Goal: Task Accomplishment & Management: Manage account settings

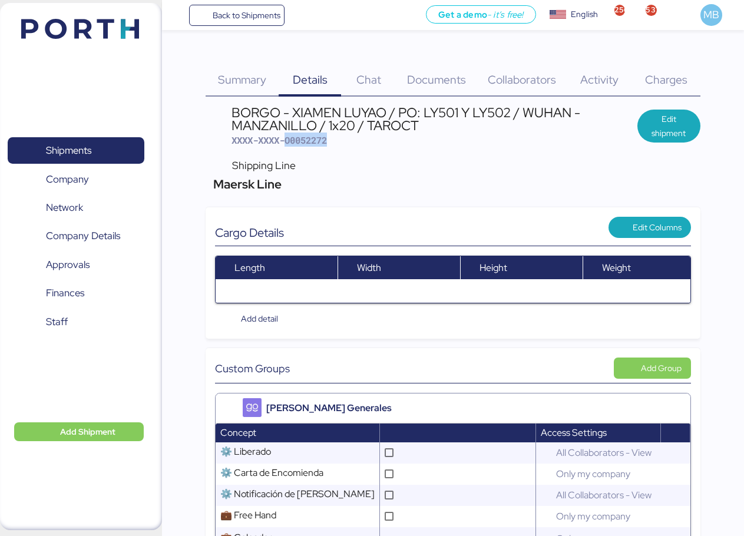
click at [107, 151] on span "Shipments" at bounding box center [75, 150] width 127 height 17
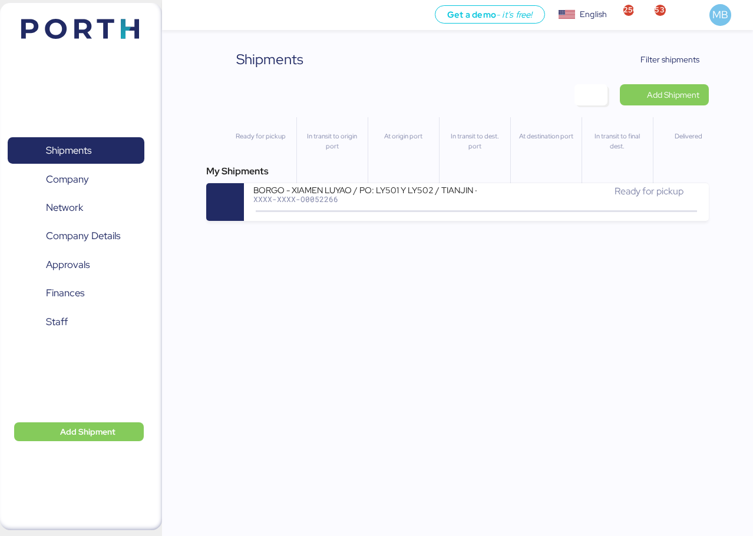
click at [691, 64] on span "Filter shipments" at bounding box center [670, 59] width 59 height 14
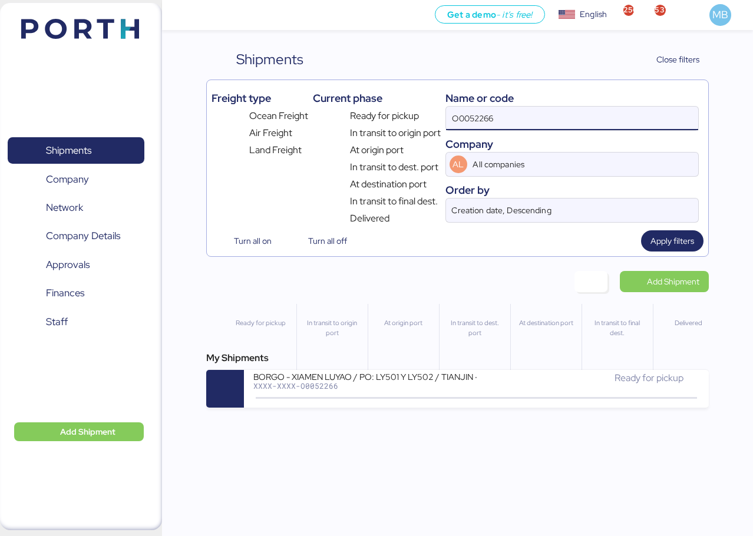
drag, startPoint x: 556, startPoint y: 110, endPoint x: 389, endPoint y: 116, distance: 167.5
click at [390, 115] on div "Freight type Ocean Freight Air Freight Land Freight Current phase Ready for pic…" at bounding box center [458, 155] width 492 height 141
type input "yamato"
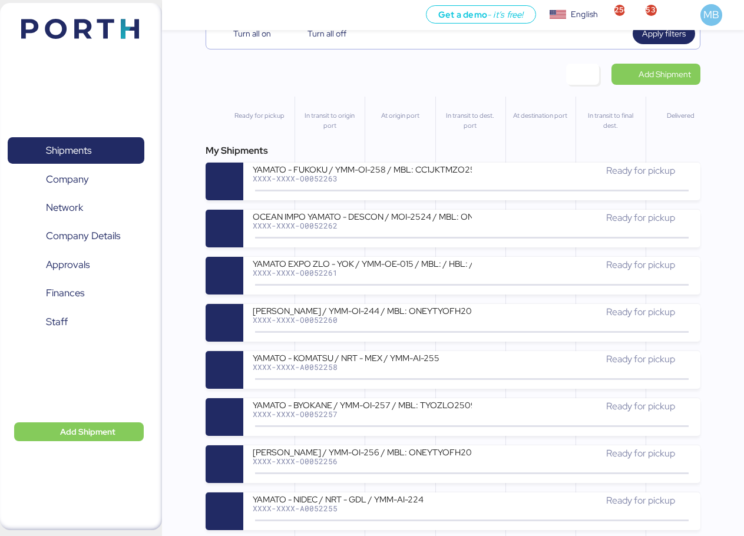
scroll to position [236, 0]
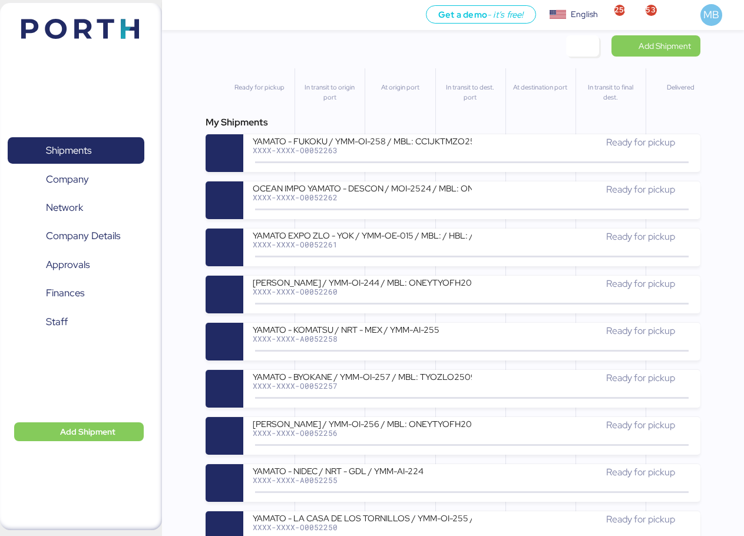
click at [417, 331] on div "YAMATO - KOMATSU / NRT - MEX / YMM-AI-255" at bounding box center [362, 329] width 219 height 10
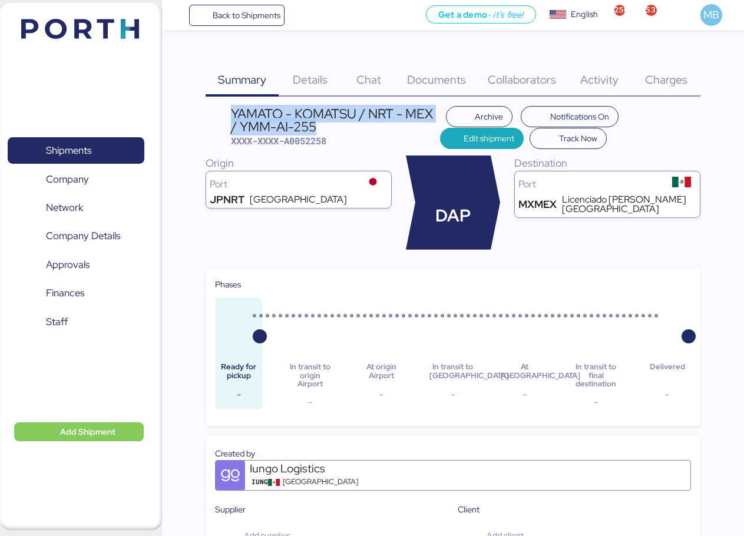
drag, startPoint x: 327, startPoint y: 127, endPoint x: 222, endPoint y: 110, distance: 106.2
click at [222, 110] on header "YAMATO - KOMATSU / NRT - MEX / YMM-AI-255 XXXX-XXXX-A0052258 Archive Notificati…" at bounding box center [453, 127] width 495 height 43
copy div "YAMATO - KOMATSU / NRT - MEX / YMM-AI-255"
click at [90, 146] on span "Shipments" at bounding box center [68, 150] width 45 height 17
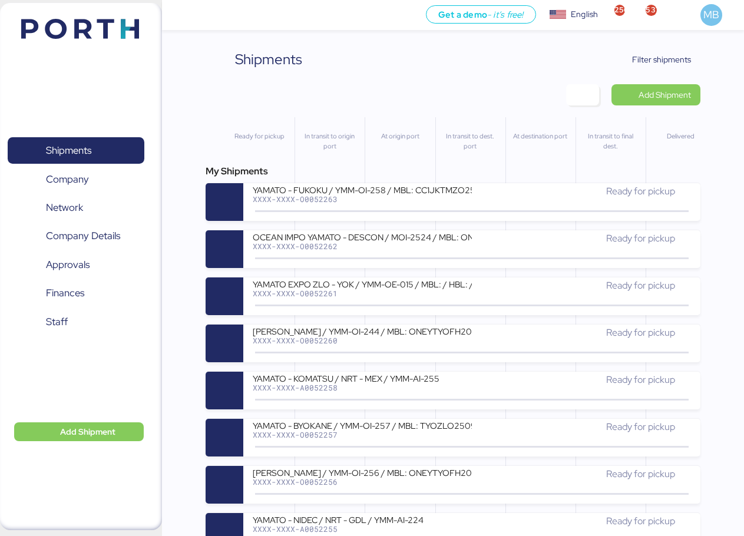
click at [681, 96] on span "Add Shipment" at bounding box center [665, 95] width 52 height 14
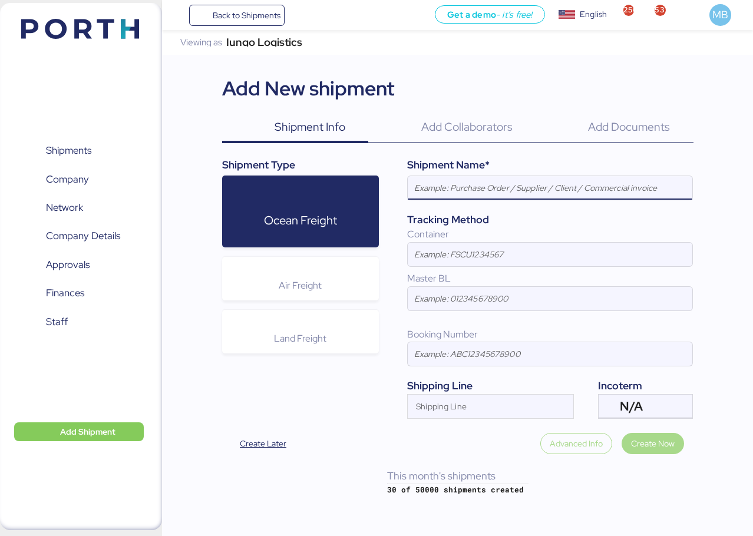
click at [305, 299] on div "Air Freight" at bounding box center [300, 279] width 157 height 44
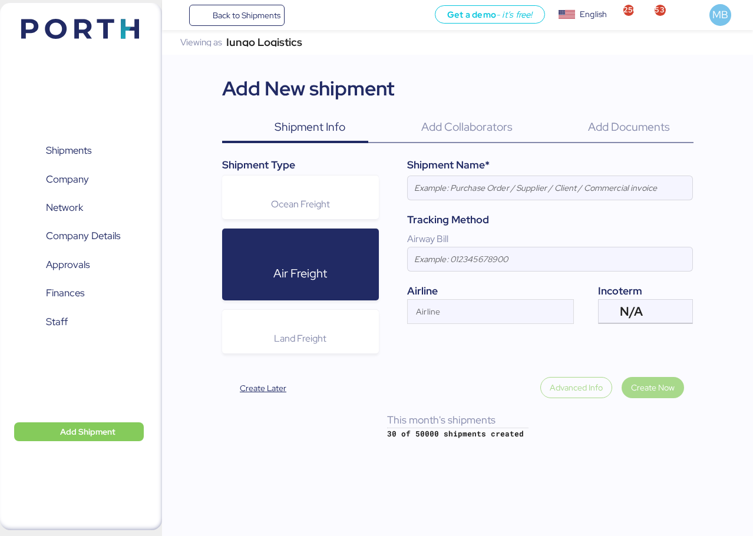
click at [594, 193] on input at bounding box center [550, 188] width 285 height 24
paste input "YAMATO - KOMATSU / NRT - MEX / YMM-AI-255"
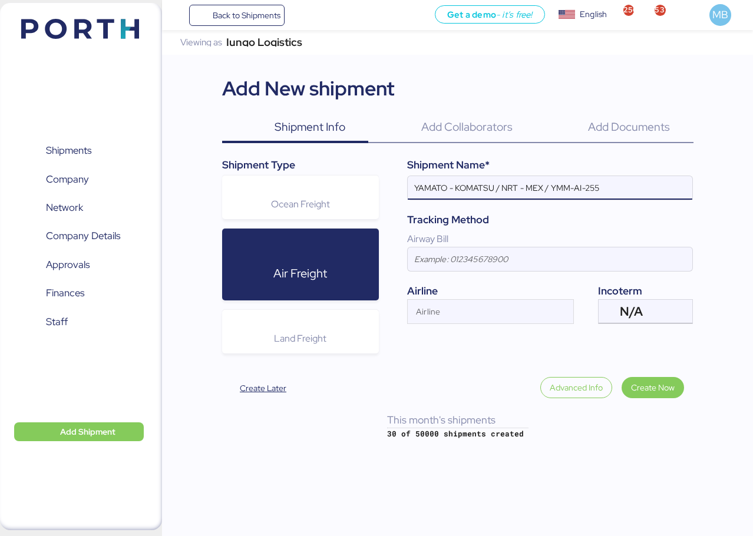
type input "YAMATO - KOMATSU / NRT - MEX / YMM-AI-255"
click at [660, 307] on div "N/A" at bounding box center [644, 312] width 49 height 24
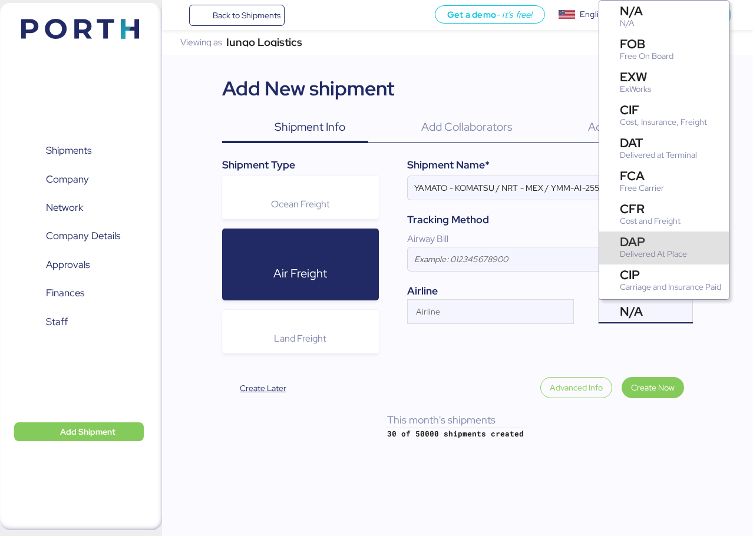
click at [653, 239] on div "DAP" at bounding box center [653, 242] width 67 height 12
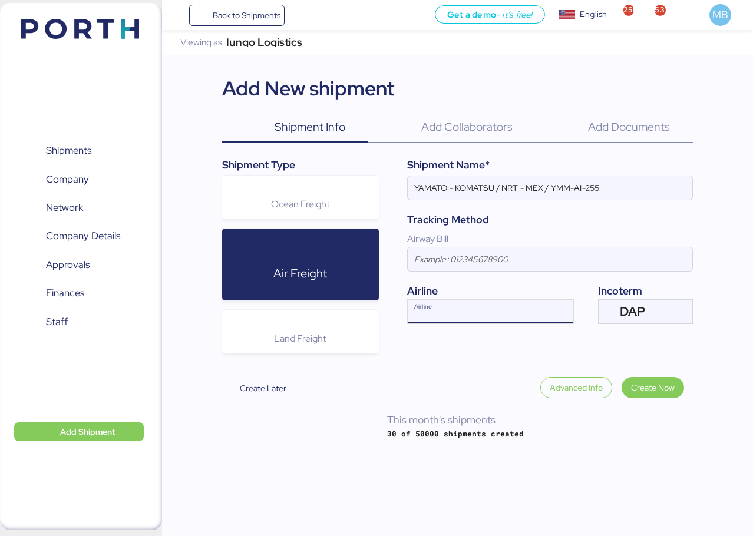
click at [500, 305] on div "Airline" at bounding box center [480, 312] width 144 height 24
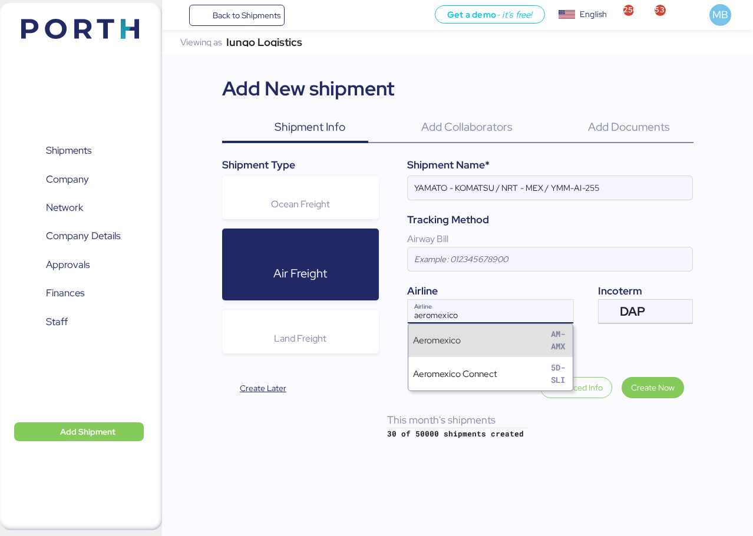
type input "aeromexico"
click at [509, 335] on div "Aeromexico AM-AMX" at bounding box center [490, 341] width 164 height 34
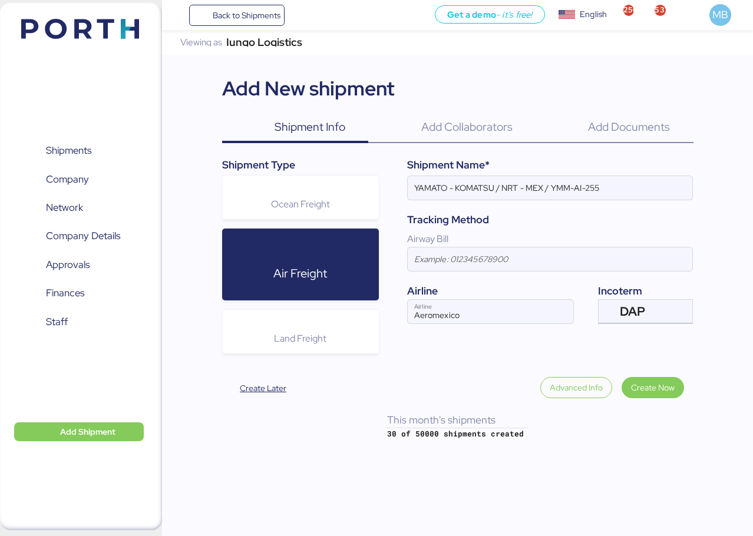
click at [468, 189] on input "YAMATO - KOMATSU / NRT - MEX / YMM-AI-255" at bounding box center [550, 188] width 285 height 24
paste input "F&P"
click at [506, 185] on input "YAMATO - F&P / NRT - MEX / YMM-AI-255" at bounding box center [550, 188] width 285 height 24
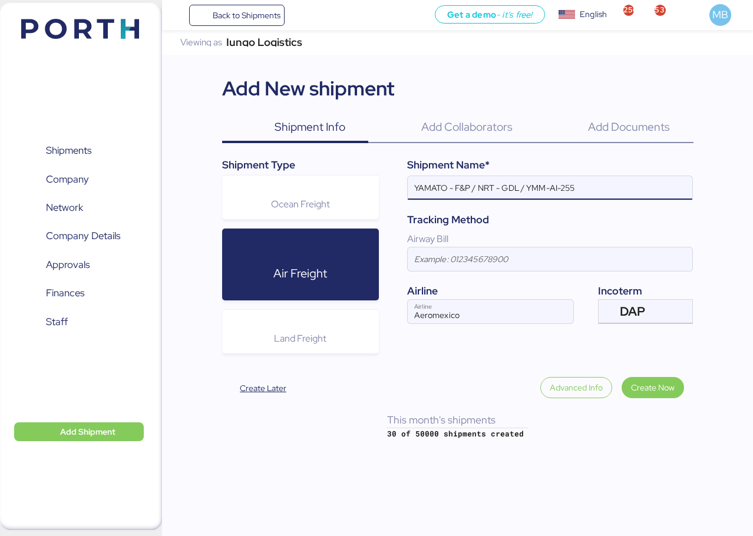
click at [585, 187] on input "YAMATO - F&P / NRT - GDL / YMM-AI-255" at bounding box center [550, 188] width 285 height 24
paste input "YMM-AI-230"
type input "YAMATO - F&P / NRT - GDL / YMM-AI-230"
click at [672, 388] on span "Create Now" at bounding box center [653, 388] width 44 height 14
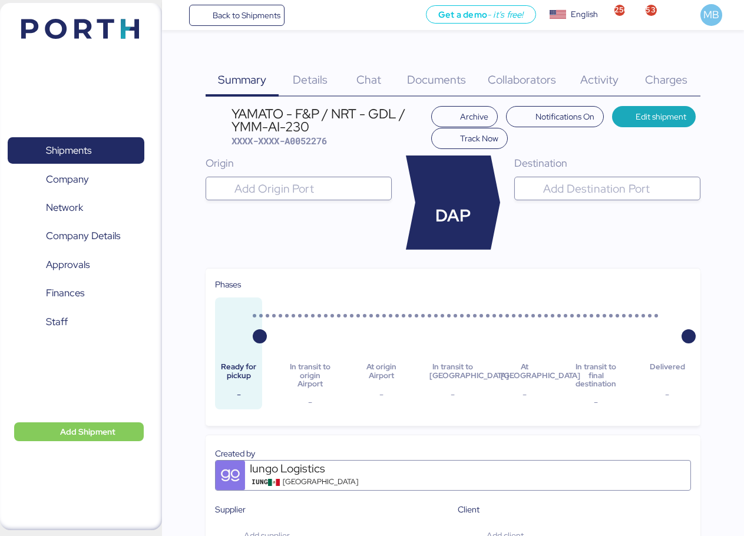
click at [311, 193] on input "search" at bounding box center [309, 189] width 154 height 14
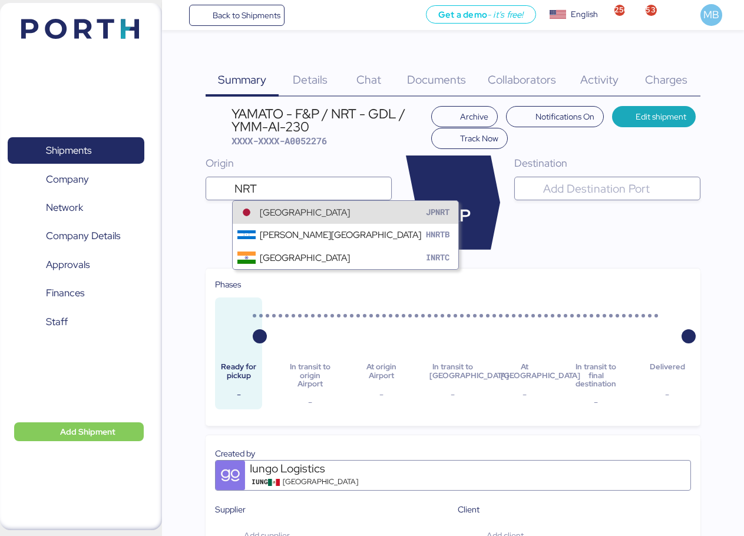
type input "NRT"
click at [328, 213] on div "[GEOGRAPHIC_DATA]" at bounding box center [305, 213] width 90 height 14
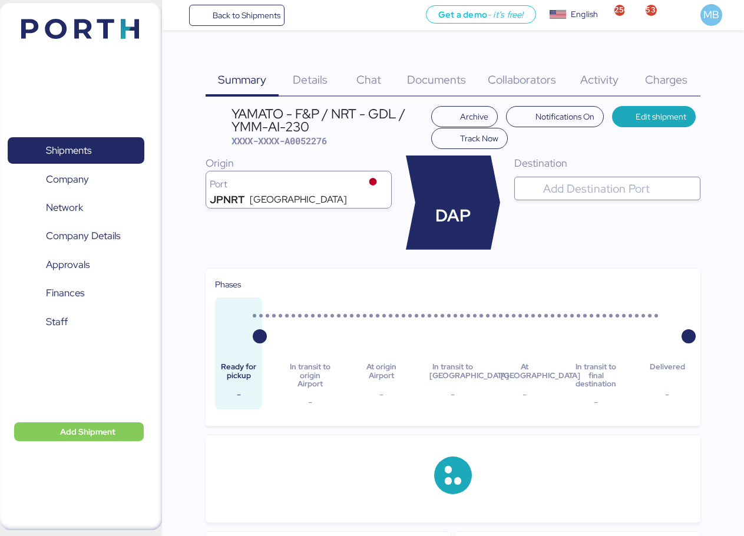
click at [592, 187] on input "search" at bounding box center [618, 189] width 154 height 14
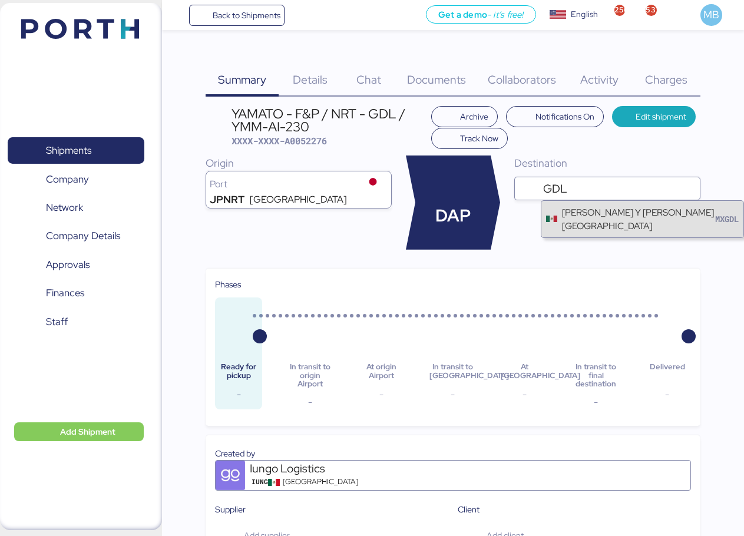
type input "GDL"
click at [591, 214] on div "[PERSON_NAME] Y [PERSON_NAME][GEOGRAPHIC_DATA]" at bounding box center [638, 219] width 153 height 27
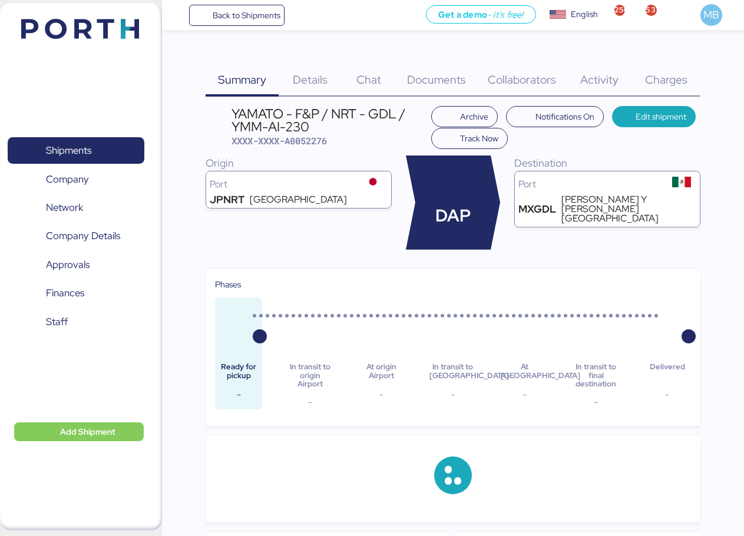
click at [314, 77] on span "Details" at bounding box center [310, 79] width 35 height 15
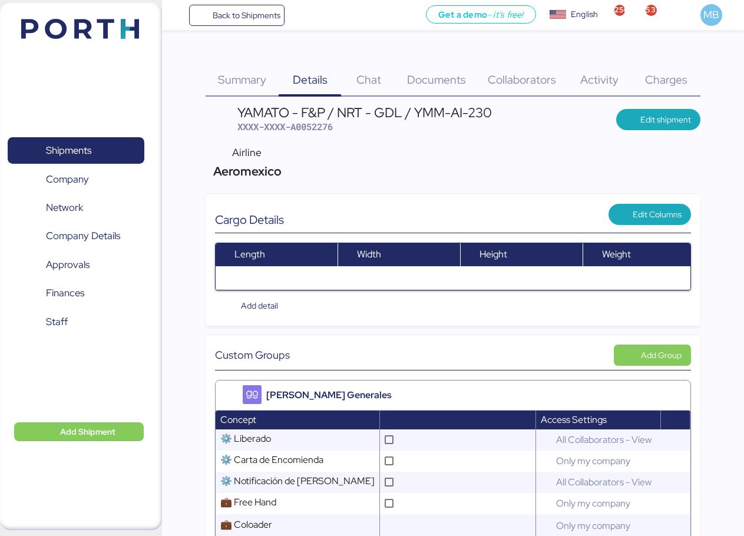
click at [647, 120] on span "Edit shipment" at bounding box center [666, 120] width 51 height 14
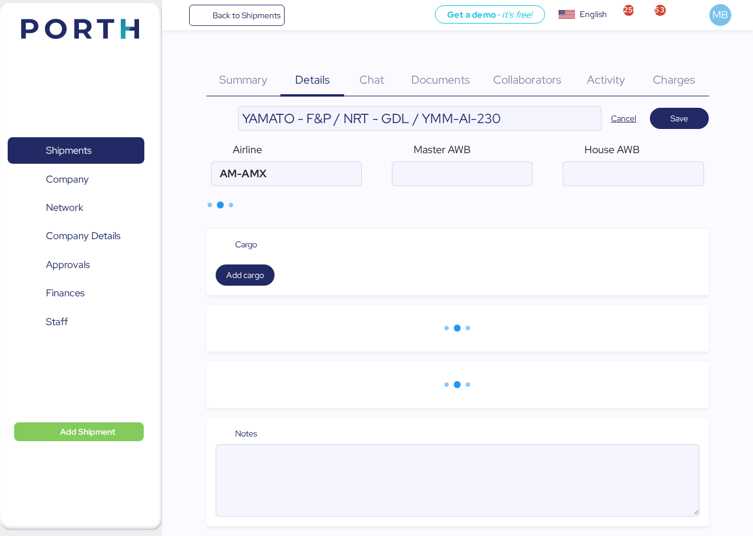
type input "Aeromexico"
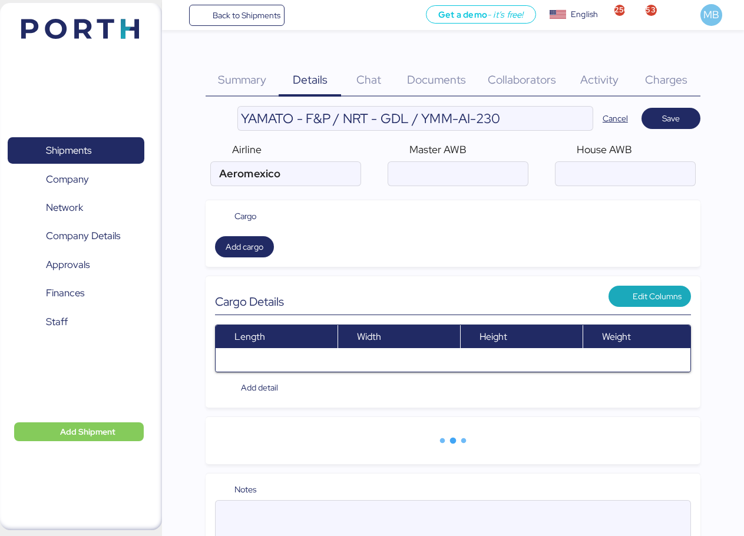
click at [643, 166] on input "air" at bounding box center [626, 174] width 140 height 24
paste input "YTJ01026801"
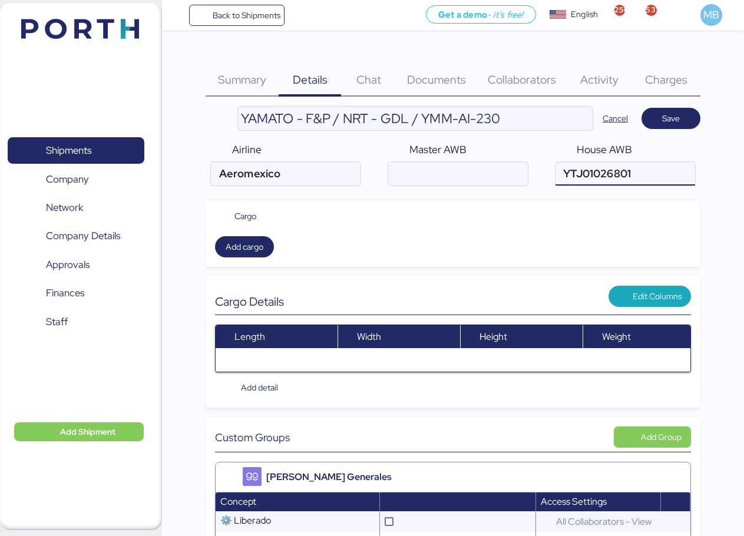
type input "YTJ01026801"
click at [453, 173] on input "air" at bounding box center [458, 174] width 140 height 24
paste input "139-48695323"
type input "139-48695323"
click at [674, 120] on span "Save" at bounding box center [672, 118] width 18 height 14
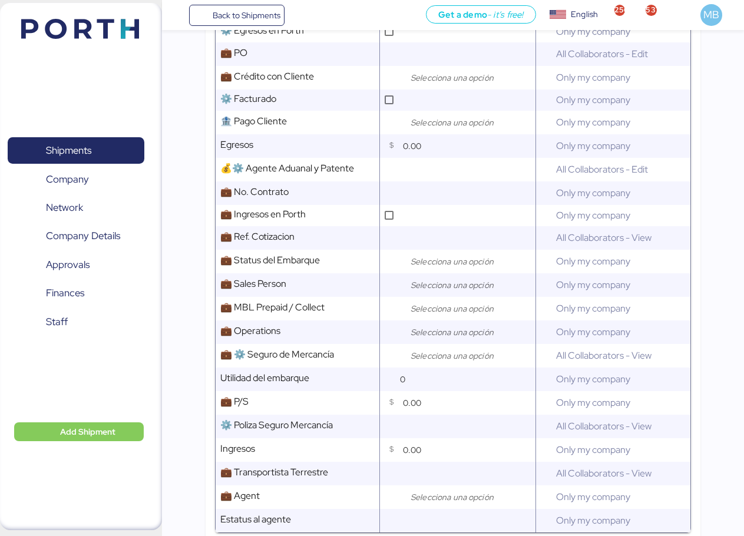
scroll to position [589, 0]
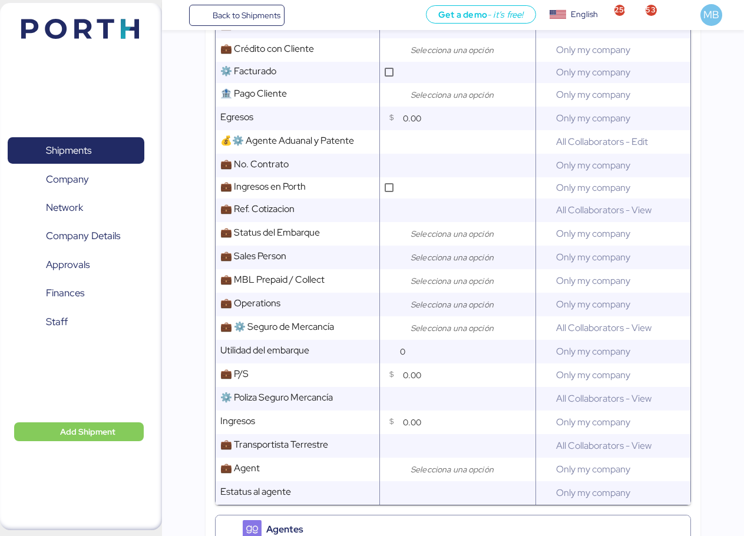
click at [442, 261] on input "search" at bounding box center [470, 258] width 124 height 14
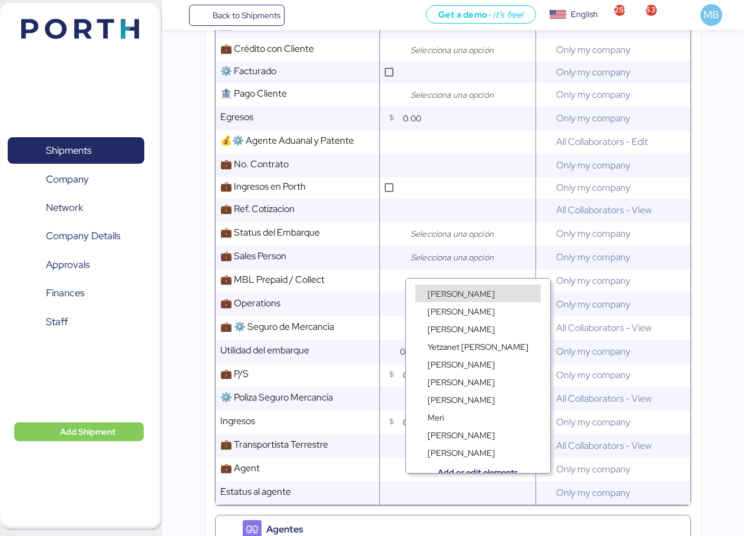
click at [456, 288] on div "[PERSON_NAME]" at bounding box center [461, 294] width 73 height 12
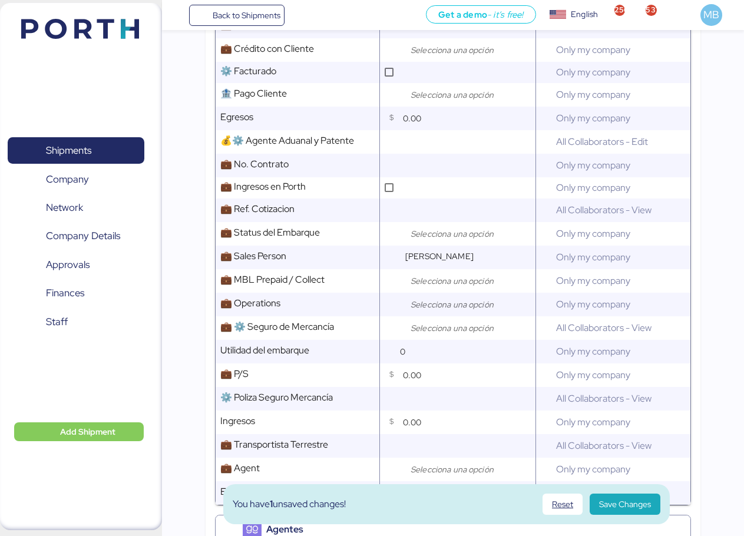
click at [443, 311] on input "search" at bounding box center [470, 305] width 124 height 14
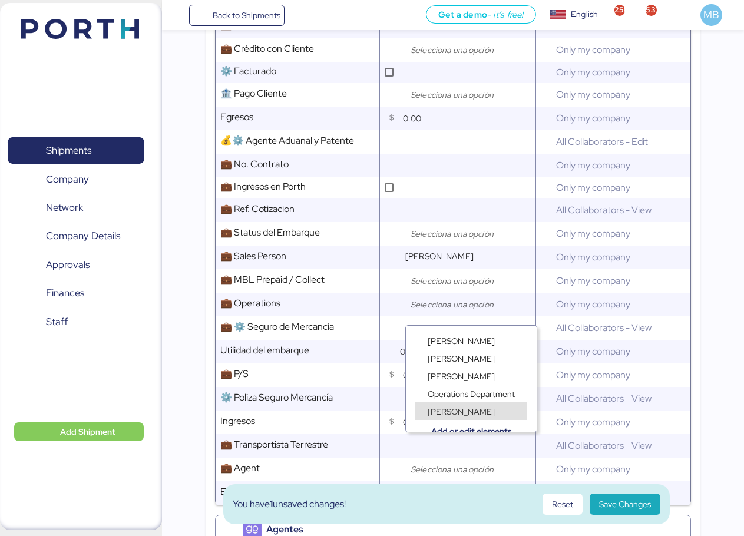
click at [462, 410] on span "[PERSON_NAME]" at bounding box center [461, 412] width 67 height 11
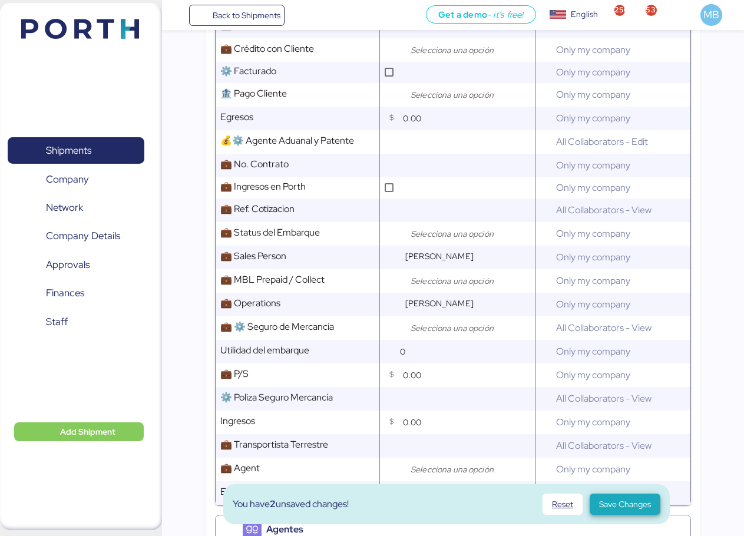
click at [619, 508] on span "Save Changes" at bounding box center [625, 504] width 52 height 14
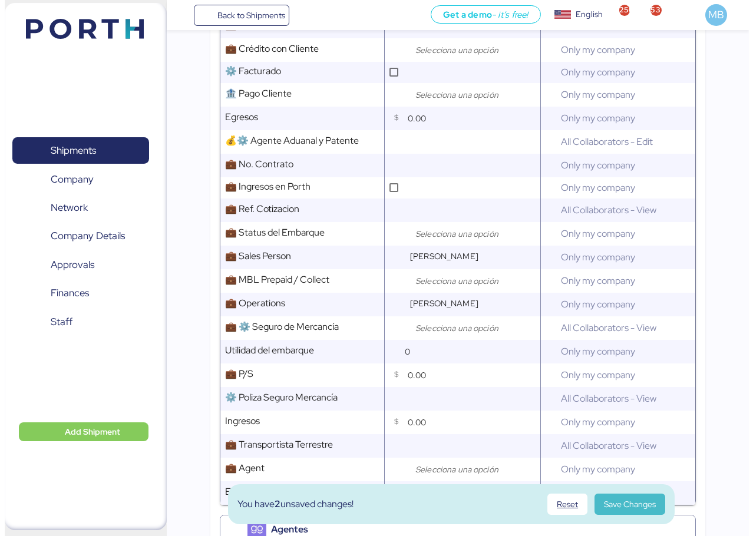
scroll to position [0, 0]
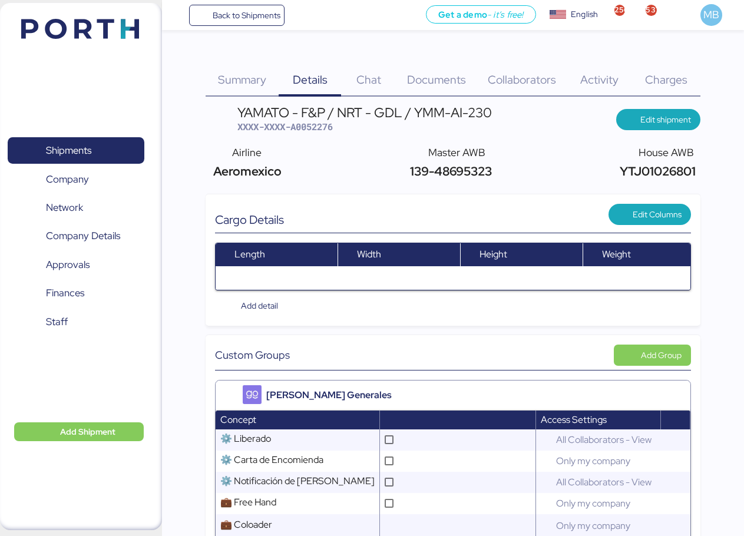
click at [447, 78] on span "Documents" at bounding box center [436, 79] width 59 height 15
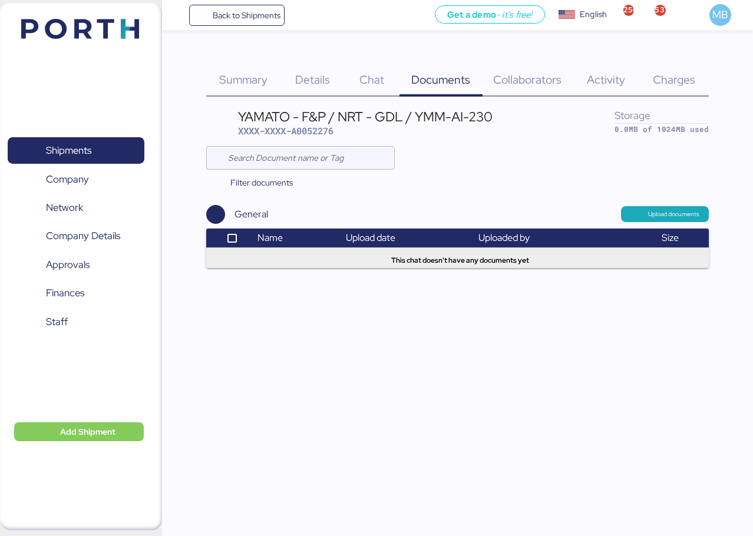
click at [650, 213] on span "Upload documents" at bounding box center [673, 214] width 51 height 11
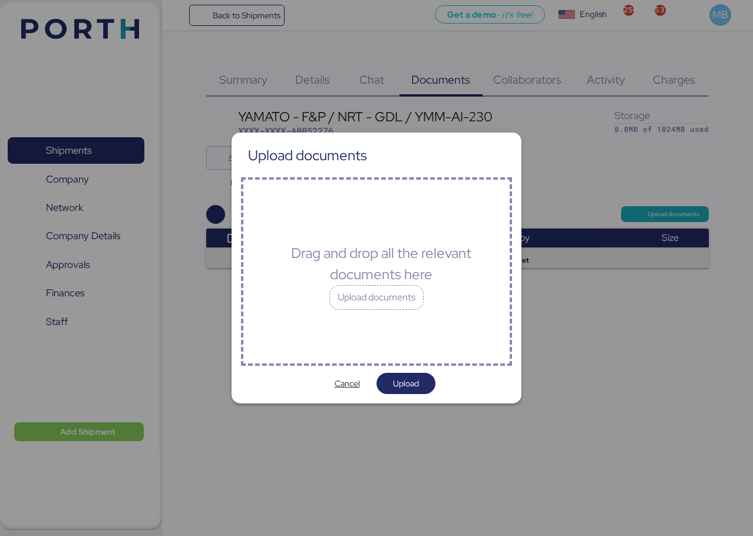
click at [406, 314] on div "Drag and drop all the relevant documents here Upload documents" at bounding box center [376, 271] width 271 height 189
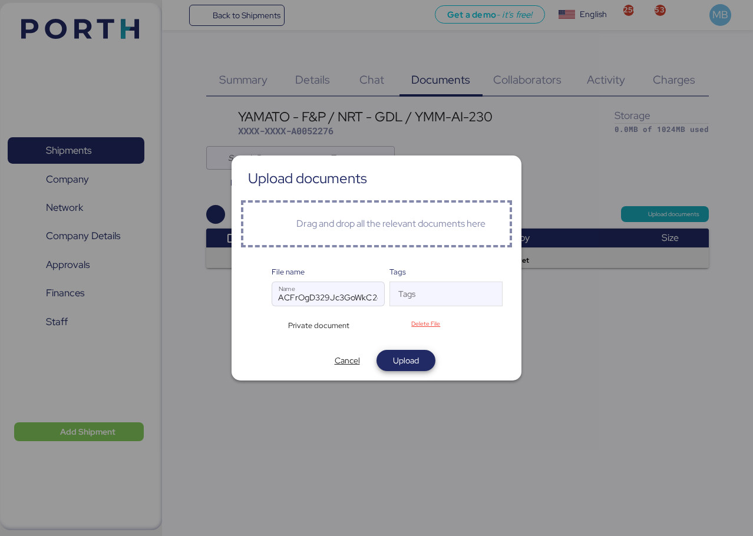
click at [420, 360] on span "Upload" at bounding box center [406, 360] width 40 height 17
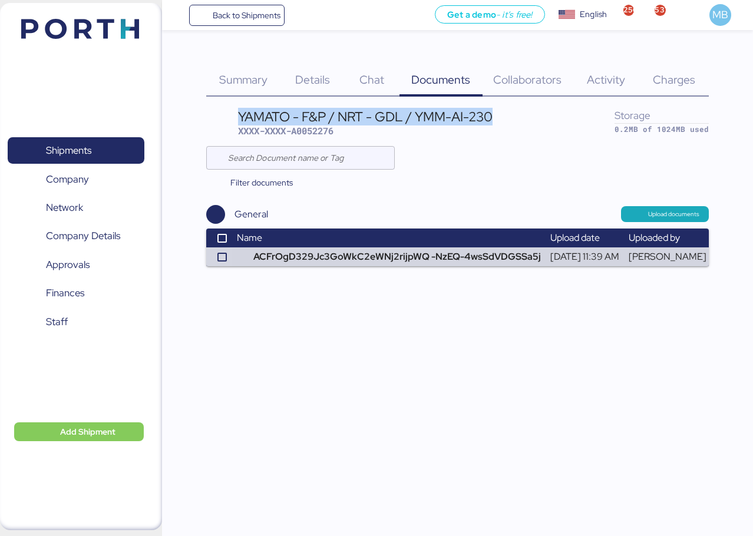
drag, startPoint x: 484, startPoint y: 119, endPoint x: 238, endPoint y: 114, distance: 245.9
click at [238, 114] on header "YAMATO - F&P / NRT - GDL / YMM-AI-230 XXXX-XXXX-A0052276 Storage 0.2MB of 1024M…" at bounding box center [457, 123] width 503 height 34
copy div "YAMATO - F&P / NRT - GDL / YMM-AI-230"
click at [89, 147] on span "Shipments" at bounding box center [68, 150] width 45 height 17
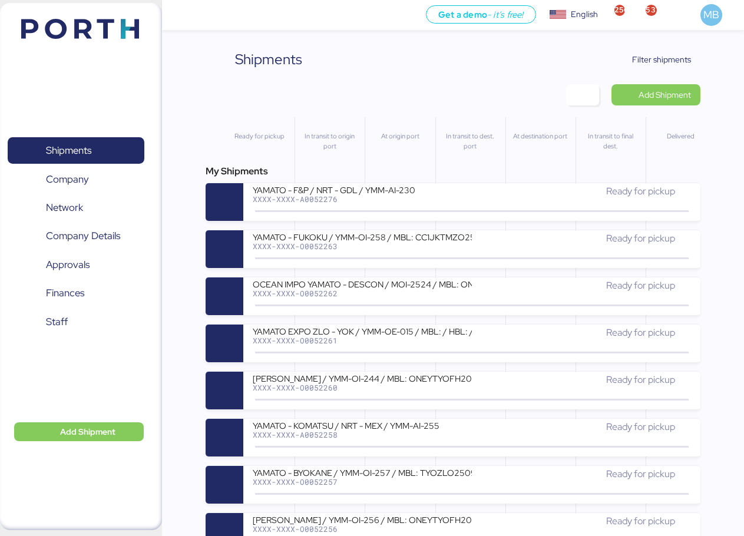
click at [414, 192] on div "YAMATO - F&P / NRT - GDL / YMM-AI-230" at bounding box center [362, 189] width 219 height 10
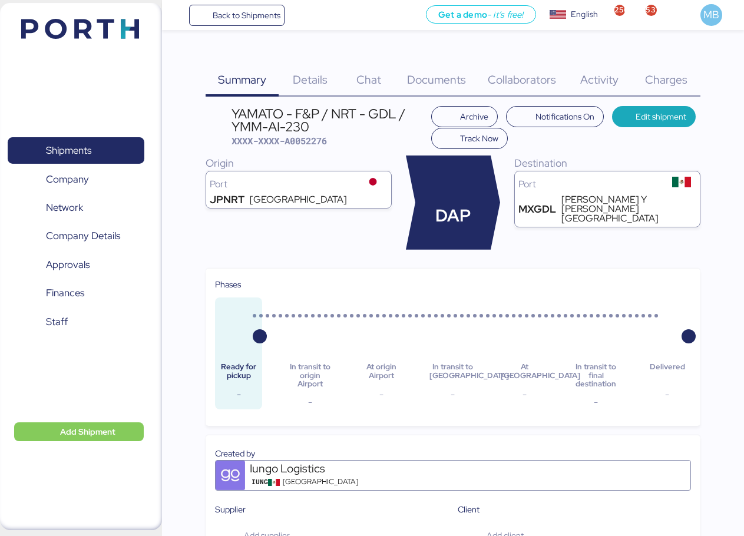
click at [324, 143] on span "XXXX-XXXX-A0052276" at bounding box center [279, 141] width 95 height 12
copy span "A0052276"
click at [314, 75] on span "Details" at bounding box center [310, 79] width 35 height 15
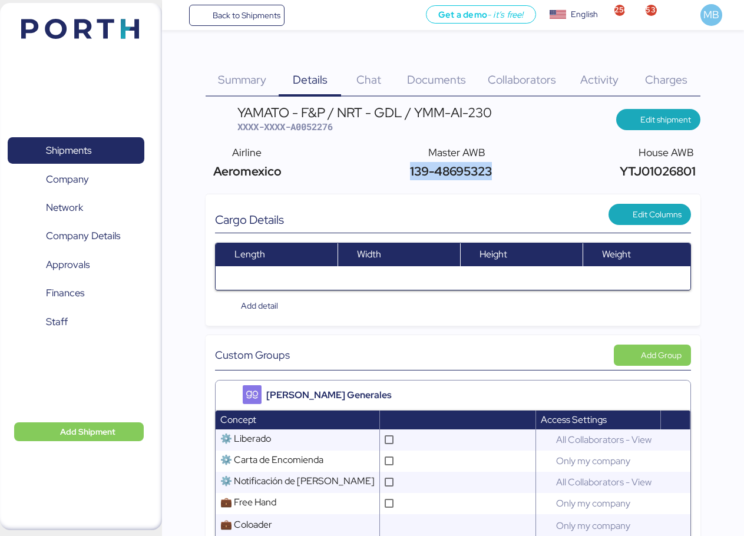
drag, startPoint x: 504, startPoint y: 173, endPoint x: 409, endPoint y: 172, distance: 94.9
click at [409, 172] on div "Airline Aeromexico Master AWB 139-48695323 House AWB YTJ01026801" at bounding box center [453, 162] width 495 height 45
copy span "139-48695323"
click at [659, 172] on span "YTJ01026801" at bounding box center [656, 171] width 79 height 16
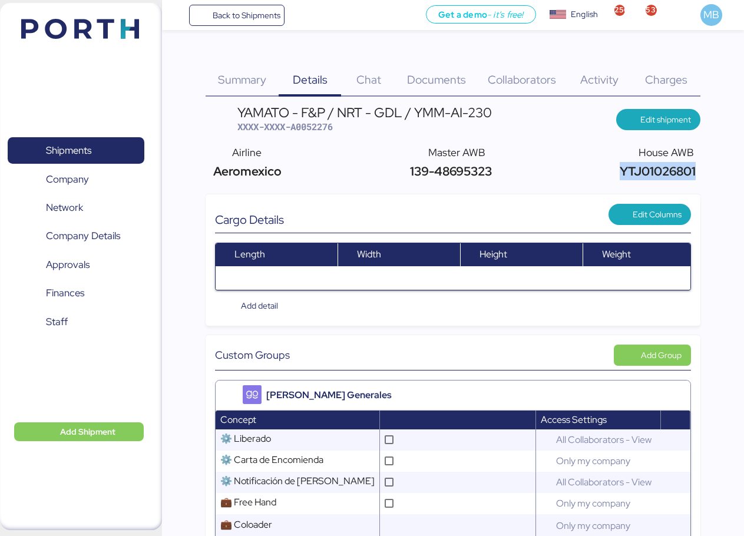
copy span "YTJ01026801"
click at [325, 126] on span "XXXX-XXXX-A0052276" at bounding box center [285, 127] width 95 height 12
click at [678, 76] on span "Charges" at bounding box center [666, 79] width 42 height 15
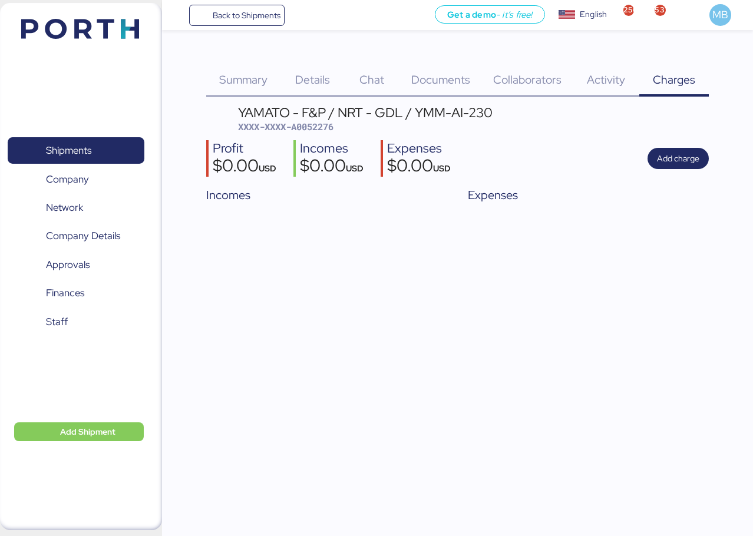
click at [690, 158] on span "Add charge" at bounding box center [678, 158] width 42 height 14
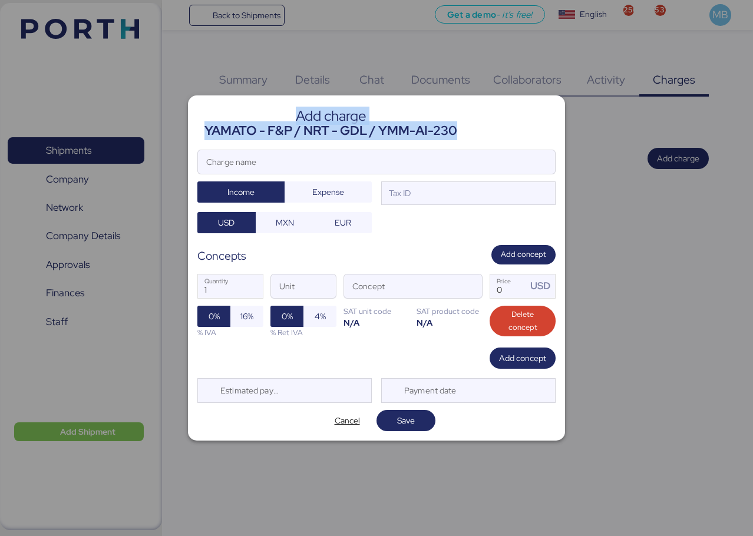
drag, startPoint x: 469, startPoint y: 134, endPoint x: 203, endPoint y: 130, distance: 265.3
click at [203, 130] on header "Add charge YAMATO - F&P / NRT - GDL / YMM-AI-230" at bounding box center [376, 122] width 358 height 35
click at [383, 132] on div "YAMATO - F&P / NRT - GDL / YMM-AI-230" at bounding box center [331, 130] width 253 height 19
drag, startPoint x: 464, startPoint y: 132, endPoint x: 204, endPoint y: 138, distance: 260.0
click at [204, 138] on header "Add charge YAMATO - F&P / NRT - GDL / YMM-AI-230" at bounding box center [376, 122] width 358 height 35
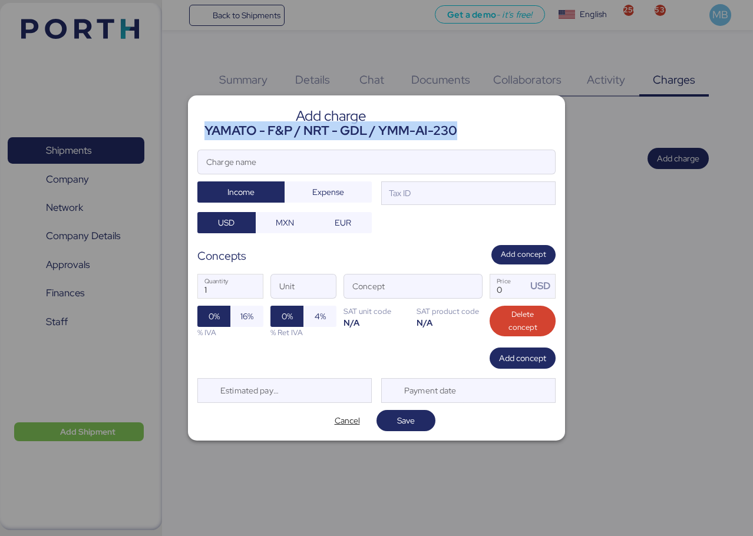
copy div "YAMATO - F&P / NRT - GDL / YMM-AI-230"
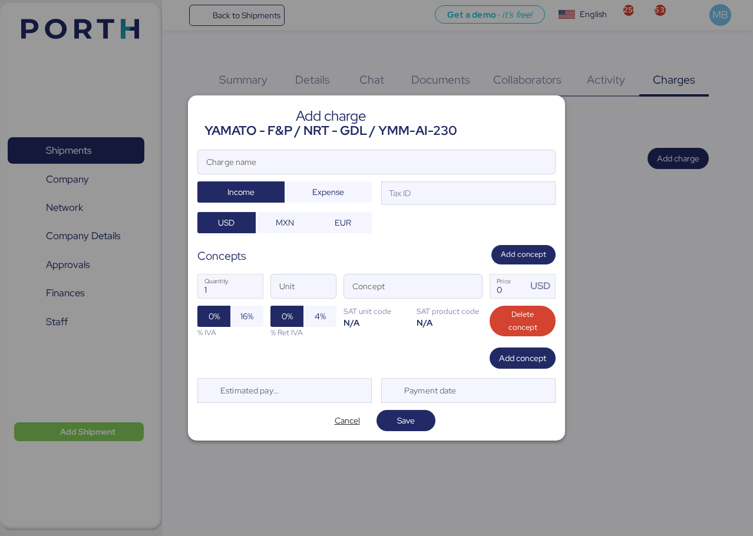
click at [273, 162] on input "Charge name" at bounding box center [376, 162] width 357 height 24
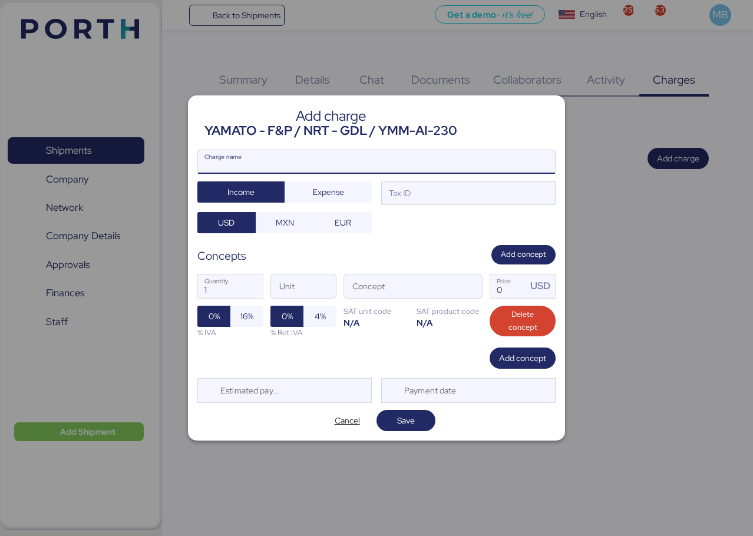
paste input "YAMATO - F&P / NRT - GDL / YMM-AI-230"
type input "YAMATO - F&P / NRT - GDL / YMM-AI-230"
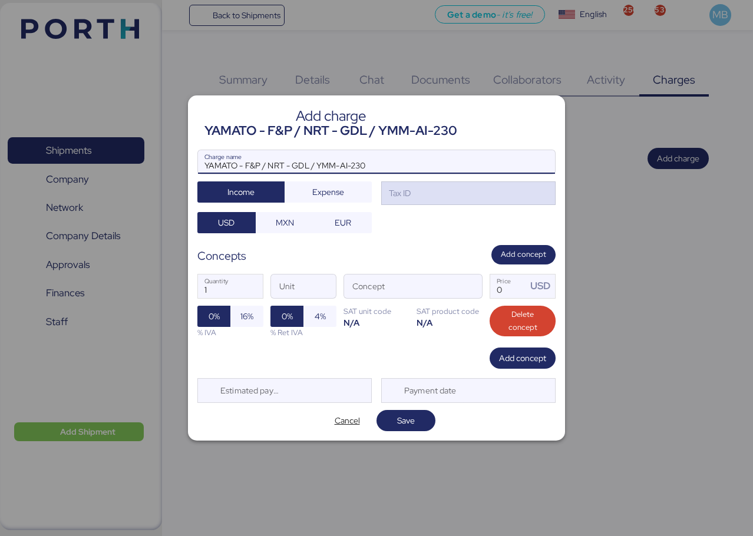
click at [427, 195] on div "Tax ID" at bounding box center [468, 194] width 174 height 24
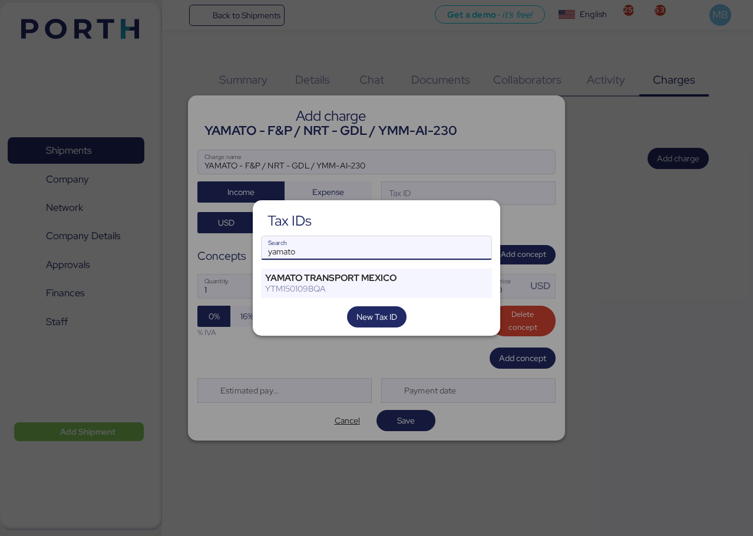
type input "yamato"
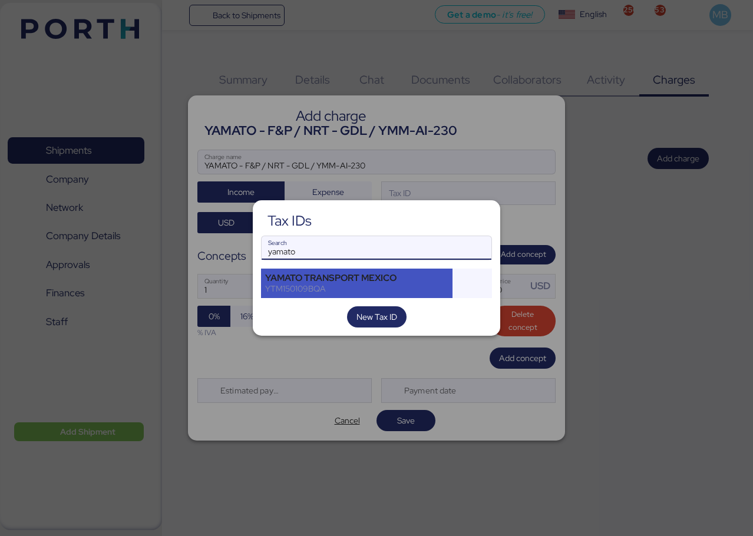
click at [374, 276] on div "YAMATO TRANSPORT MEXICO" at bounding box center [356, 278] width 183 height 11
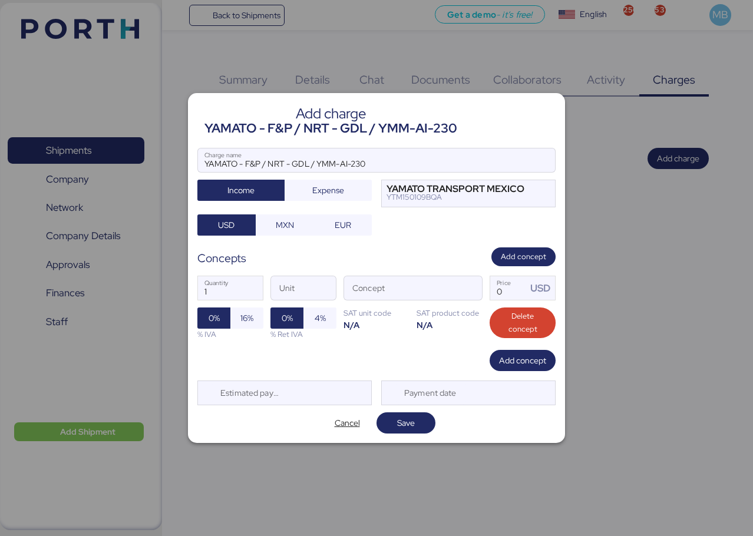
click at [470, 291] on span "button" at bounding box center [469, 291] width 25 height 25
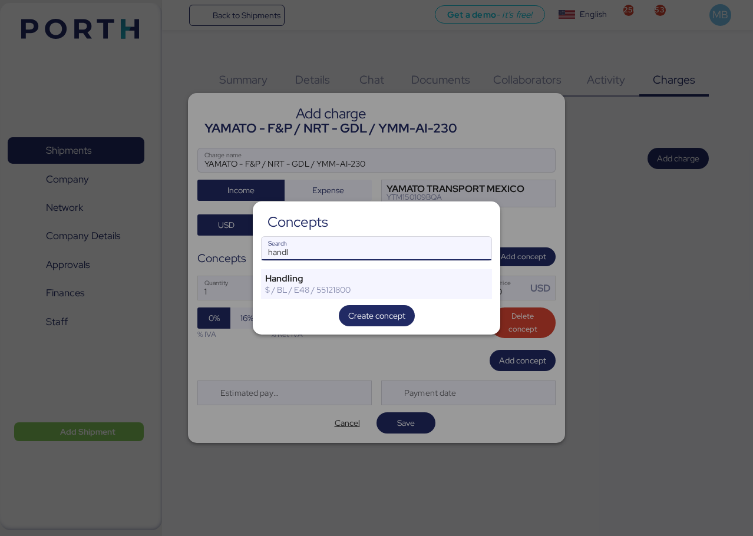
type input "handl"
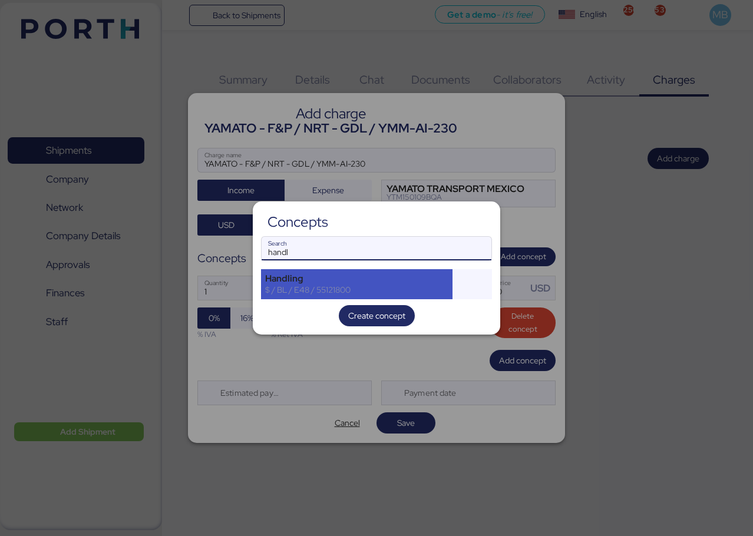
click at [368, 284] on div "Handling" at bounding box center [356, 278] width 183 height 11
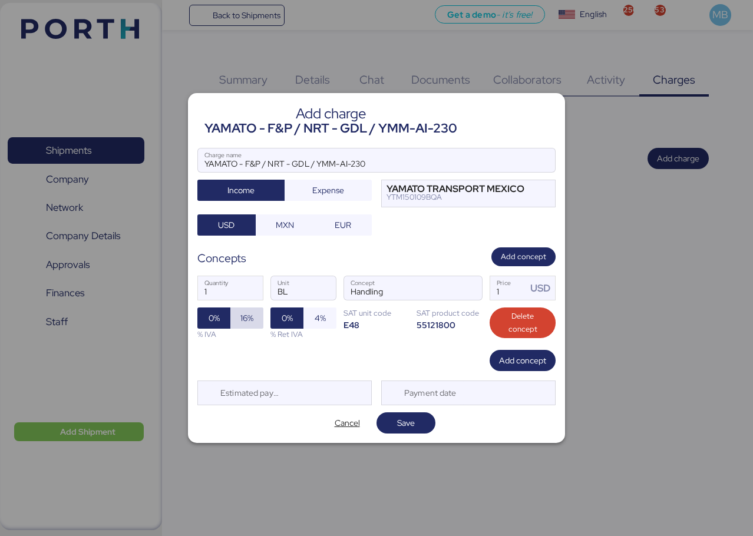
click at [242, 316] on span "16%" at bounding box center [246, 318] width 13 height 14
click at [280, 226] on span "MXN" at bounding box center [285, 225] width 18 height 14
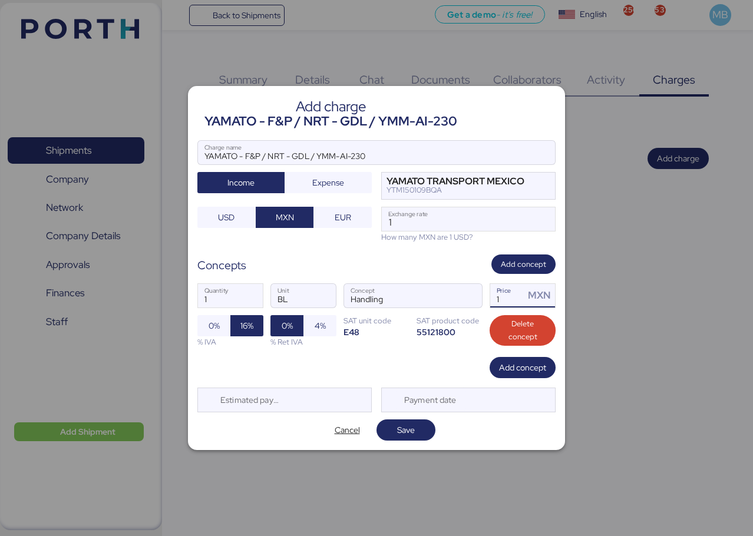
drag, startPoint x: 504, startPoint y: 300, endPoint x: 485, endPoint y: 300, distance: 19.5
click at [485, 300] on div "1 Quantity BL Unit Handling Concept 1 Price MXN 0% 16% % IVA 0% 4% % Ret IVA SA…" at bounding box center [376, 315] width 358 height 83
type input "680"
click at [519, 365] on span "Add concept" at bounding box center [522, 368] width 47 height 14
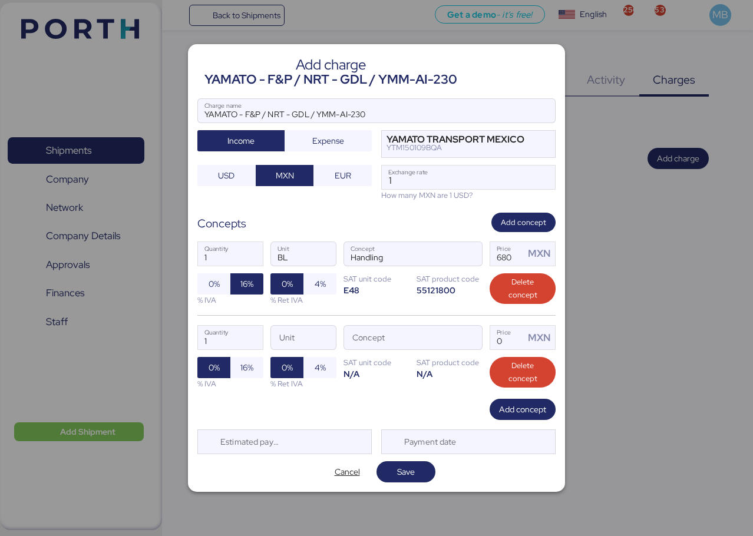
click at [466, 337] on span "button" at bounding box center [469, 340] width 25 height 25
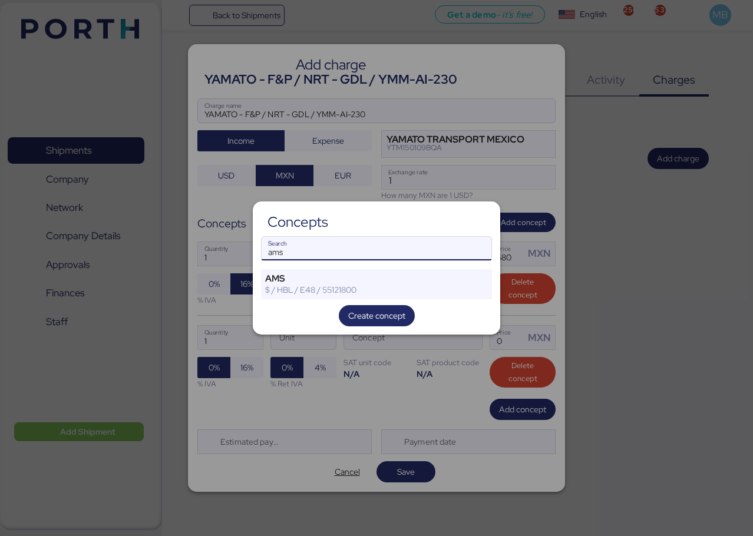
type input "ams"
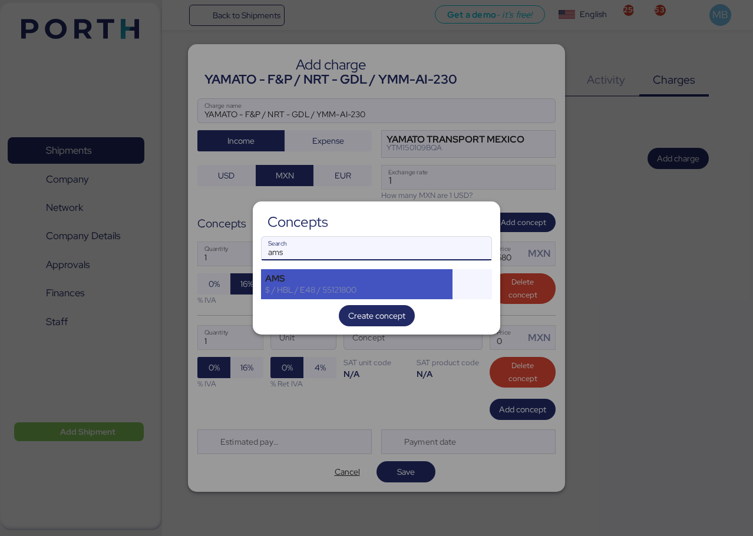
click at [334, 285] on div "$ / HBL / E48 / 55121800" at bounding box center [356, 290] width 183 height 11
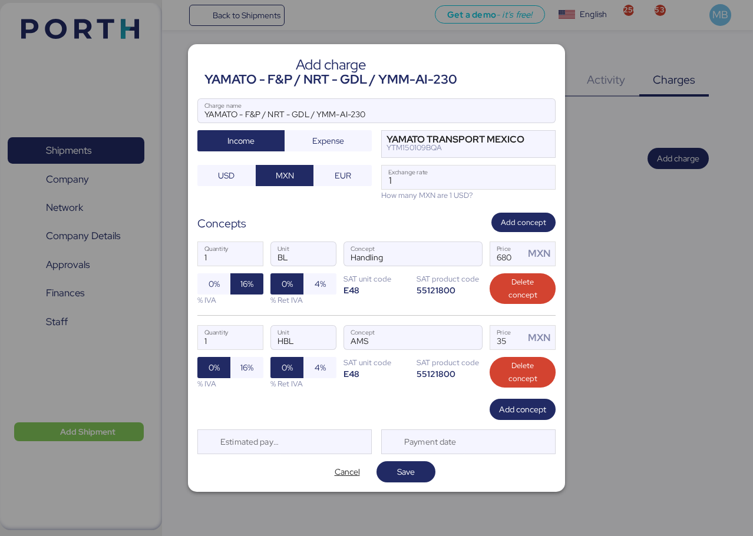
click at [255, 364] on span "16%" at bounding box center [246, 367] width 33 height 21
drag, startPoint x: 510, startPoint y: 338, endPoint x: 488, endPoint y: 336, distance: 21.9
click at [488, 336] on div "1 Quantity HBL Unit AMS Concept 35 Price MXN 0% 16% % IVA 0% 4% % Ret IVA SAT u…" at bounding box center [376, 357] width 358 height 84
type input "340"
drag, startPoint x: 418, startPoint y: 177, endPoint x: 377, endPoint y: 181, distance: 42.0
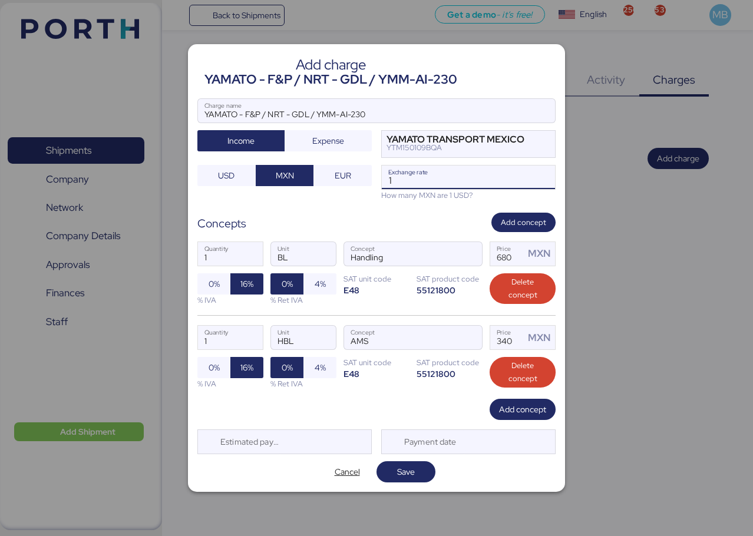
click at [379, 180] on div "YAMATO - F&P / NRT - GDL / YMM-AI-230 Charge name Income Expense YAMATO TRANSPO…" at bounding box center [376, 149] width 358 height 103
click at [373, 181] on div "YAMATO - F&P / NRT - GDL / YMM-AI-230 Charge name Income Expense YAMATO TRANSPO…" at bounding box center [376, 149] width 358 height 103
drag, startPoint x: 397, startPoint y: 182, endPoint x: 380, endPoint y: 182, distance: 16.5
click at [380, 182] on div "YAMATO - F&P / NRT - GDL / YMM-AI-230 Charge name Income Expense YAMATO TRANSPO…" at bounding box center [376, 149] width 358 height 103
paste input "8.3855"
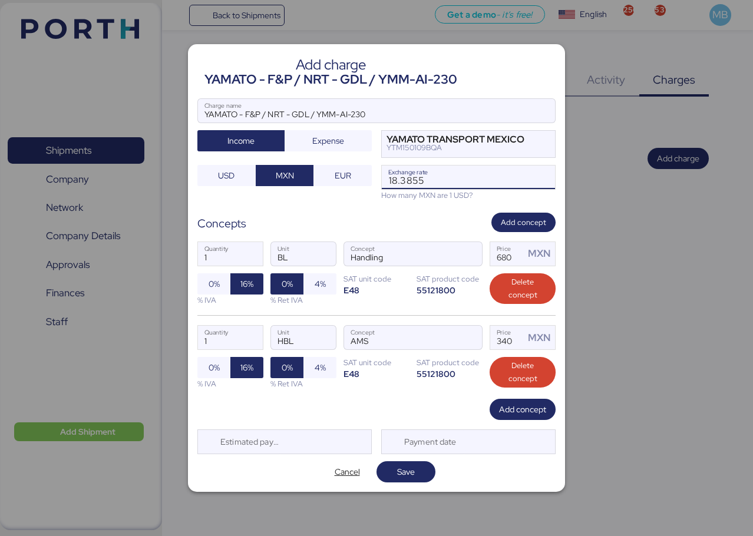
type input "18.3855"
click at [409, 474] on span "Save" at bounding box center [406, 472] width 18 height 14
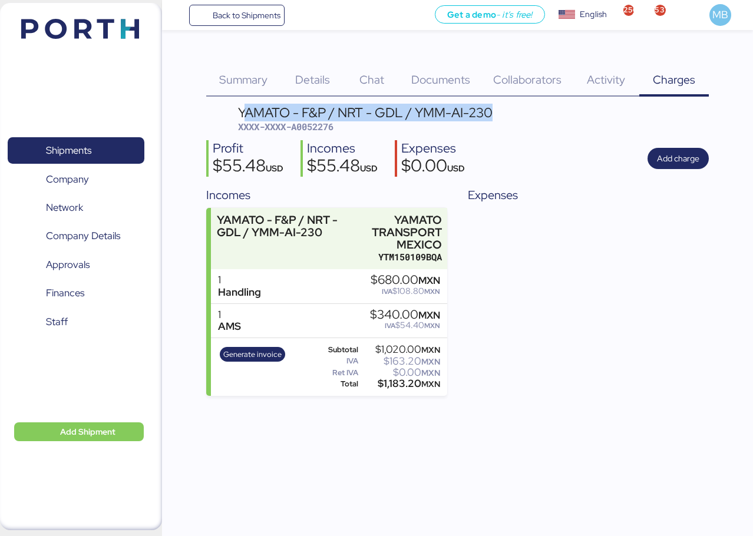
drag, startPoint x: 490, startPoint y: 114, endPoint x: 242, endPoint y: 108, distance: 247.6
click at [242, 108] on header "YAMATO - F&P / NRT - GDL / YMM-AI-230 XXXX-XXXX-A0052276" at bounding box center [457, 120] width 503 height 28
click at [515, 119] on header "YAMATO - F&P / NRT - GDL / YMM-AI-230 XXXX-XXXX-A0052276" at bounding box center [457, 120] width 503 height 28
click at [322, 125] on span "XXXX-XXXX-A0052276" at bounding box center [285, 127] width 95 height 12
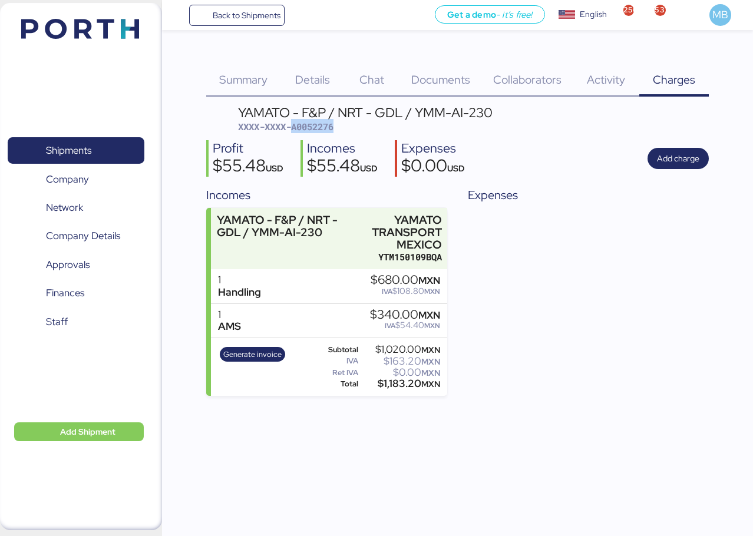
click at [322, 125] on span "XXXX-XXXX-A0052276" at bounding box center [285, 127] width 95 height 12
copy span "A0052276"
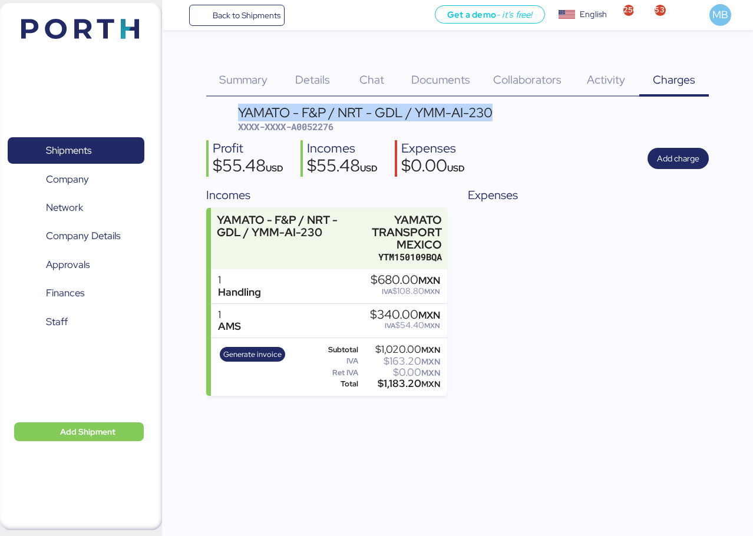
drag, startPoint x: 495, startPoint y: 111, endPoint x: 240, endPoint y: 108, distance: 255.2
click at [240, 108] on header "YAMATO - F&P / NRT - GDL / YMM-AI-230 XXXX-XXXX-A0052276" at bounding box center [457, 120] width 503 height 28
copy div "YAMATO - F&P / NRT - GDL / YMM-AI-230"
click at [84, 156] on span "Shipments" at bounding box center [68, 150] width 45 height 17
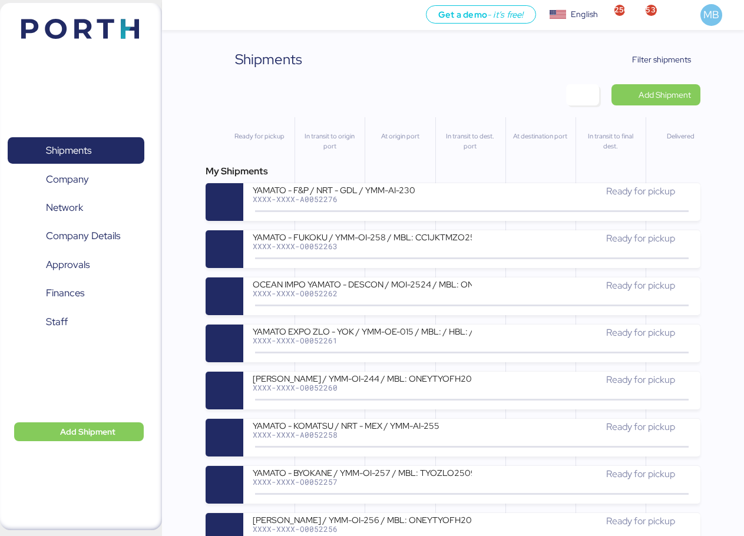
click at [677, 95] on span "Add Shipment" at bounding box center [665, 95] width 52 height 14
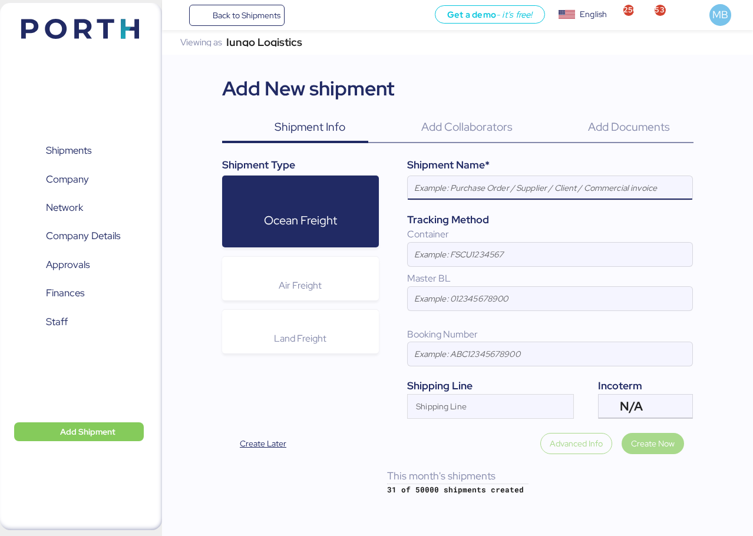
click at [303, 280] on span "Air Freight" at bounding box center [300, 285] width 43 height 12
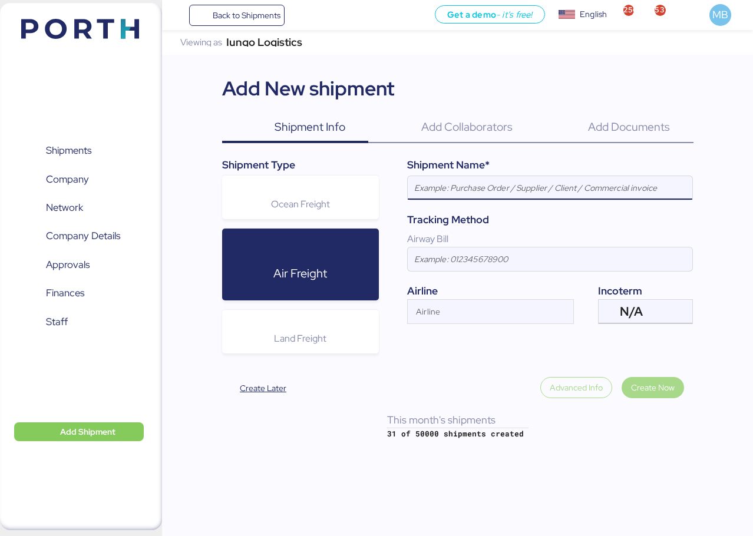
click at [541, 197] on input at bounding box center [550, 188] width 285 height 24
paste input "YAMATO - F&P / NRT - GDL / YMM-AI-230"
type input "YAMATO - F&P / NRT - GDL / YMM-AI-230"
click at [644, 315] on div "N/A" at bounding box center [644, 312] width 49 height 24
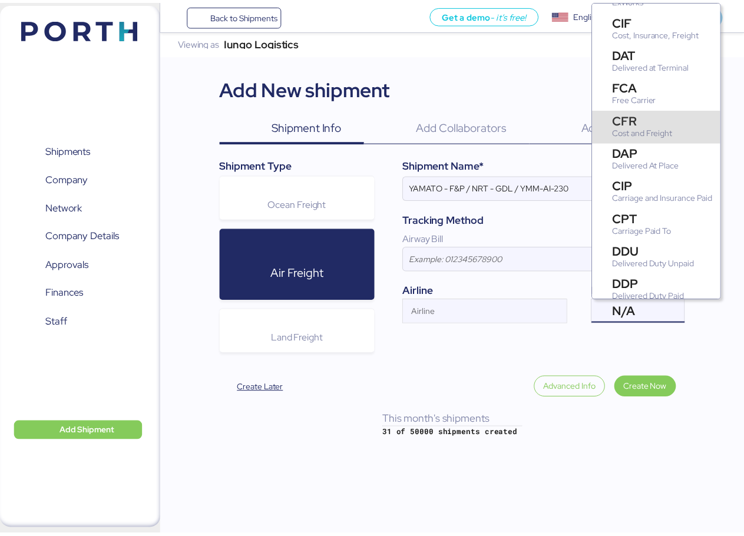
scroll to position [118, 0]
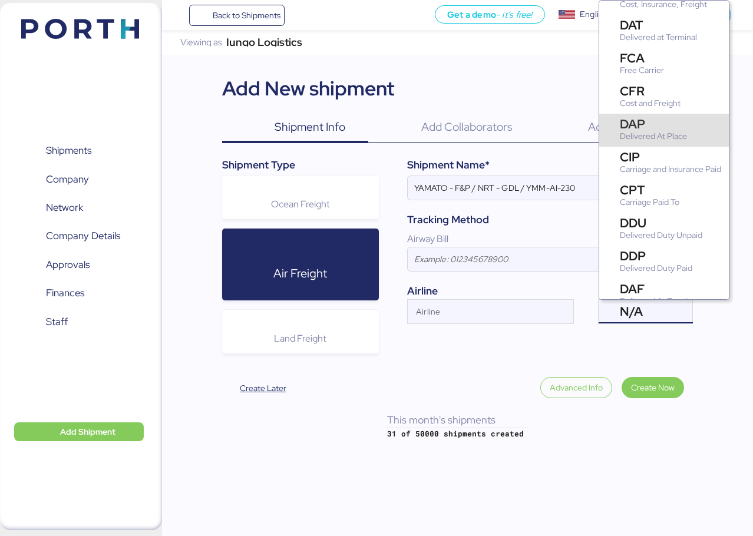
click at [667, 128] on div "DAP" at bounding box center [653, 124] width 67 height 12
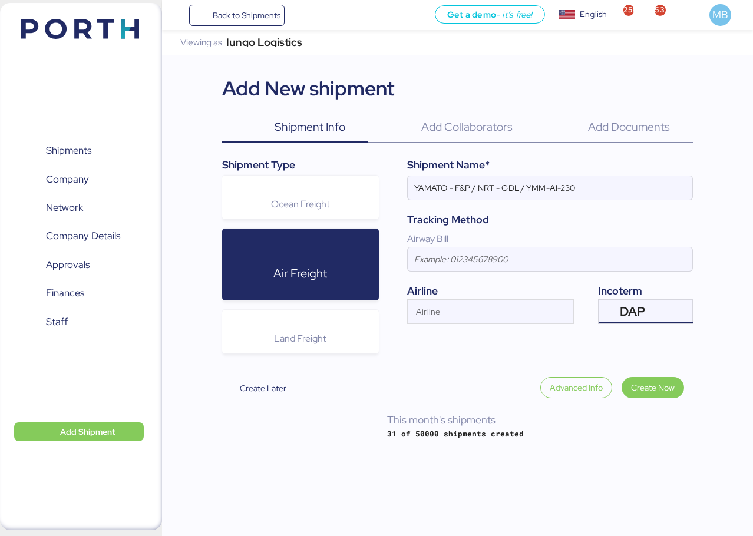
click at [495, 306] on div "Airline" at bounding box center [480, 312] width 144 height 24
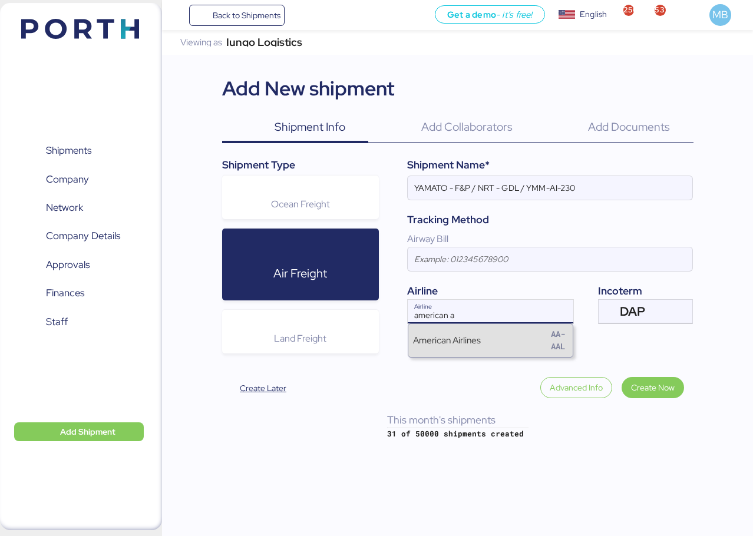
type input "american a"
click at [493, 331] on div "American Airlines AA-AAL" at bounding box center [490, 341] width 164 height 34
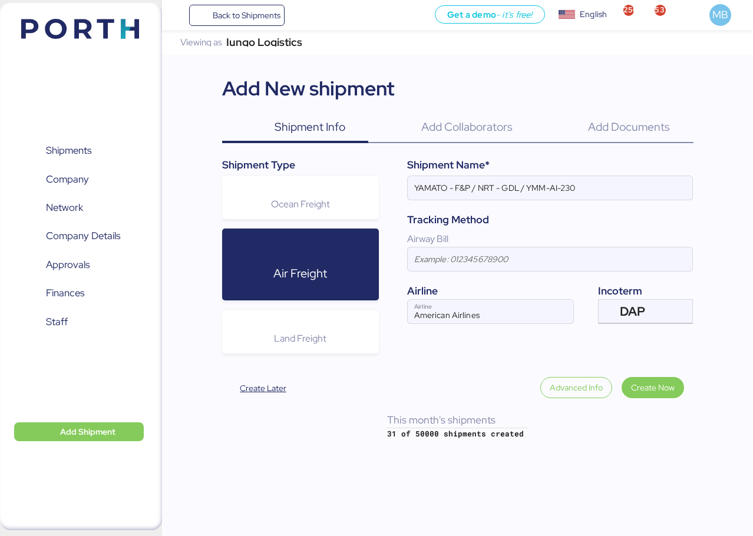
click at [458, 185] on input "YAMATO - F&P / NRT - GDL / YMM-AI-230" at bounding box center [550, 188] width 285 height 24
paste input "NIDEG"
click at [602, 185] on input "YAMATO - NIDEG / NRT - GDL / YMM-AI-230" at bounding box center [550, 188] width 285 height 24
paste input "YMM-AI-231"
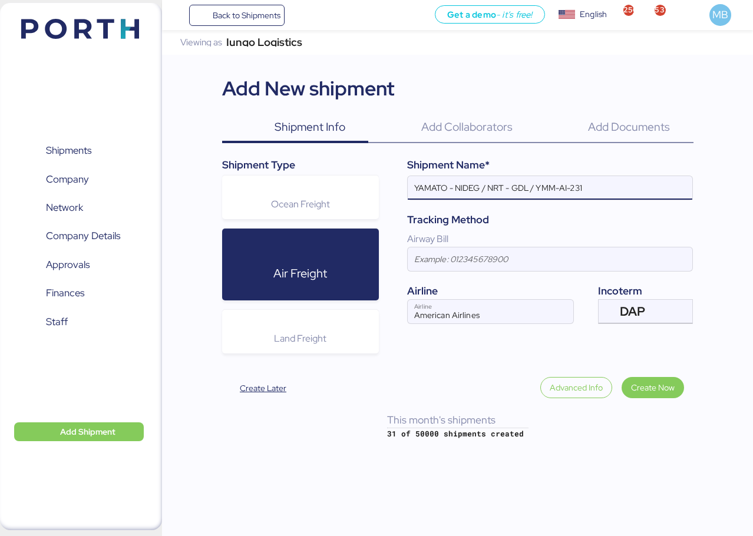
type input "YAMATO - NIDEG / NRT - GDL / YMM-AI-231"
click at [668, 390] on span "Create Now" at bounding box center [653, 388] width 44 height 14
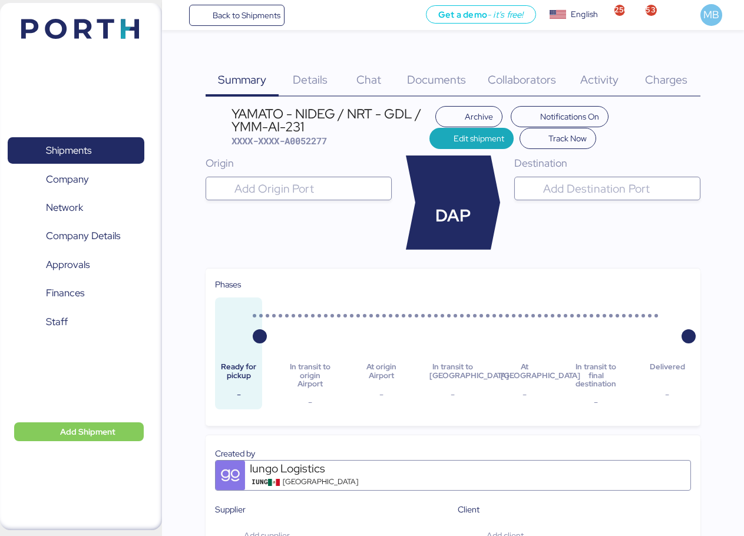
click at [309, 186] on input "search" at bounding box center [309, 189] width 154 height 14
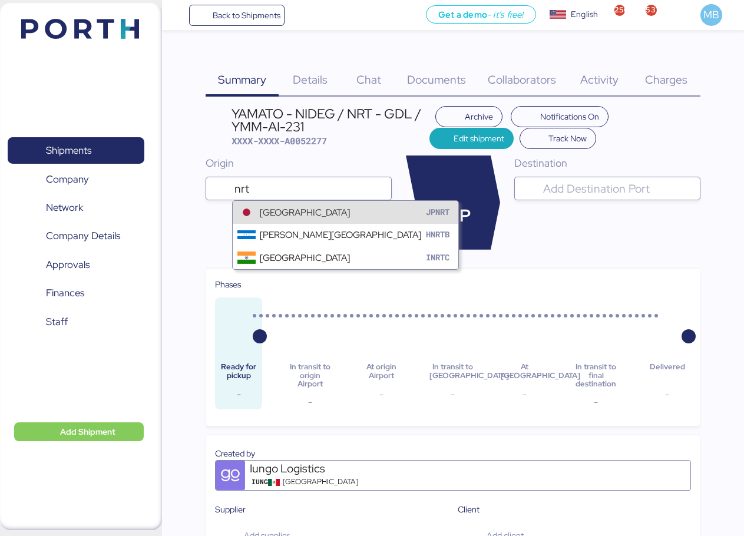
type input "nrt"
click at [293, 215] on div "[GEOGRAPHIC_DATA]" at bounding box center [305, 213] width 90 height 14
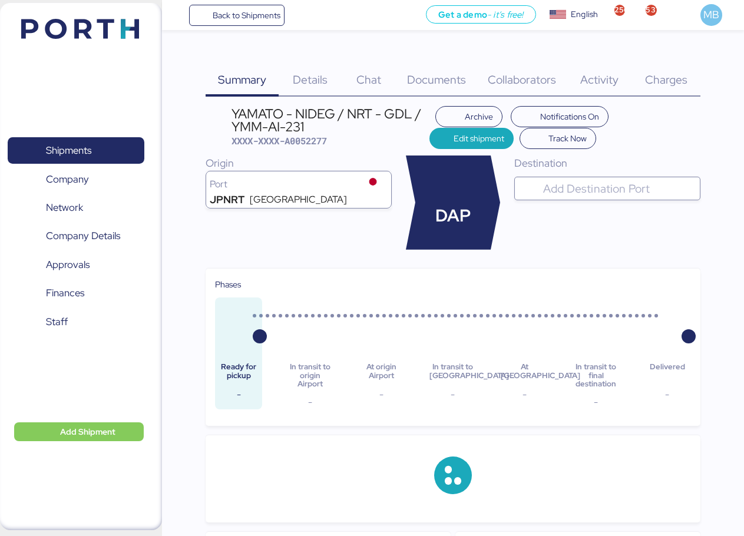
click at [566, 184] on input "search" at bounding box center [618, 189] width 154 height 14
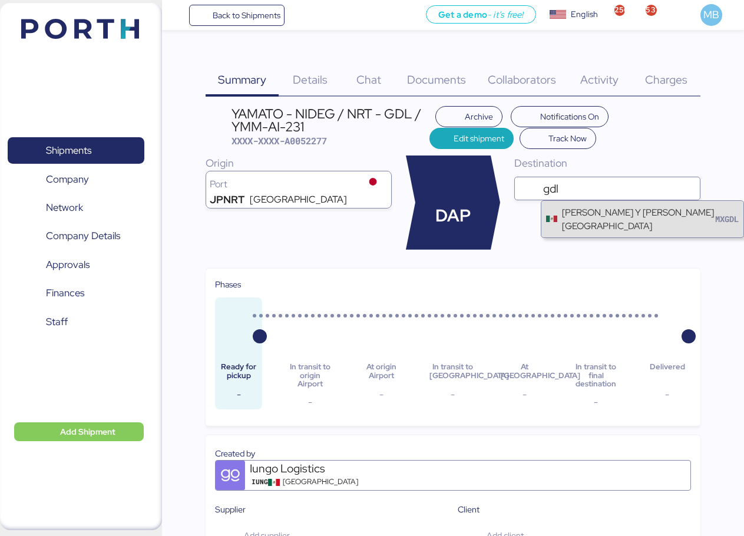
type input "gdl"
click at [585, 226] on div "[PERSON_NAME] Y [PERSON_NAME][GEOGRAPHIC_DATA]" at bounding box center [638, 219] width 153 height 27
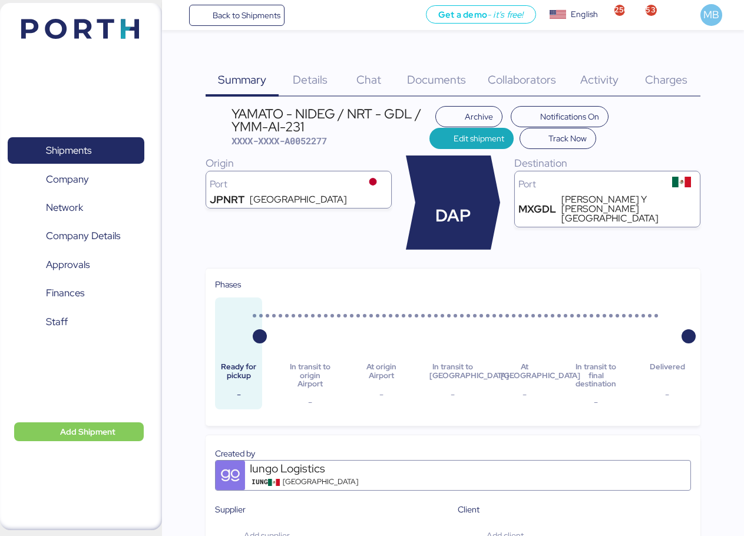
click at [305, 80] on span "Details" at bounding box center [310, 79] width 35 height 15
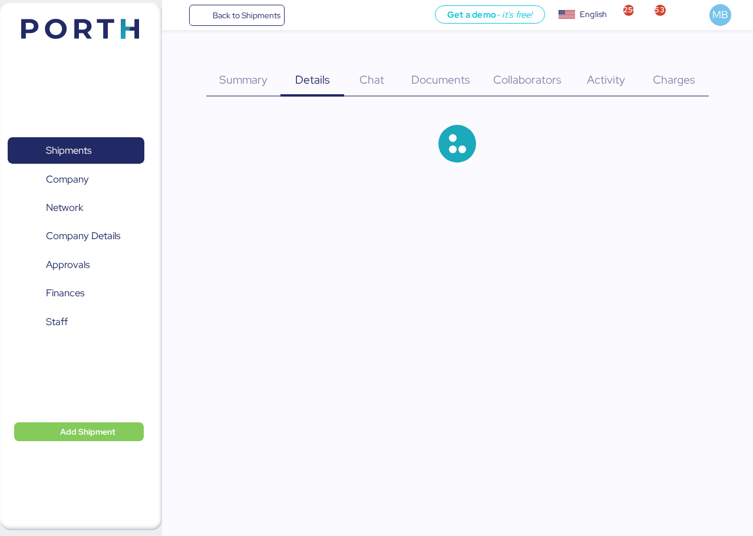
click at [460, 77] on span "Documents" at bounding box center [440, 79] width 59 height 15
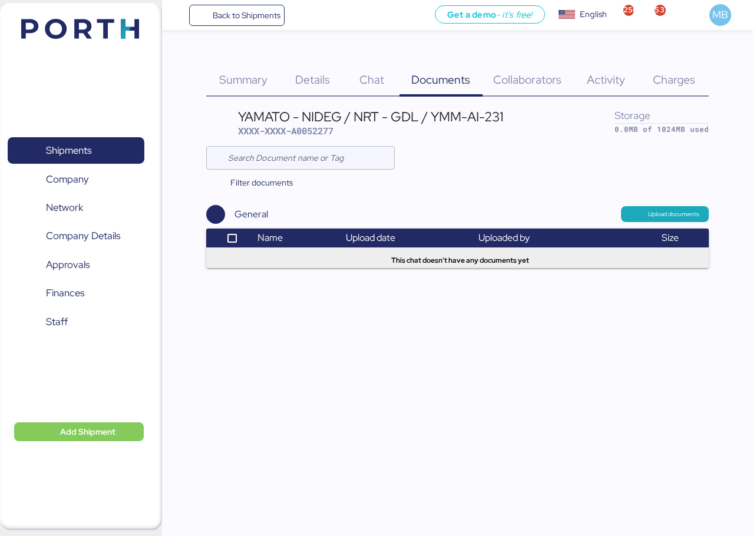
click at [667, 208] on span "Upload documents" at bounding box center [665, 213] width 88 height 15
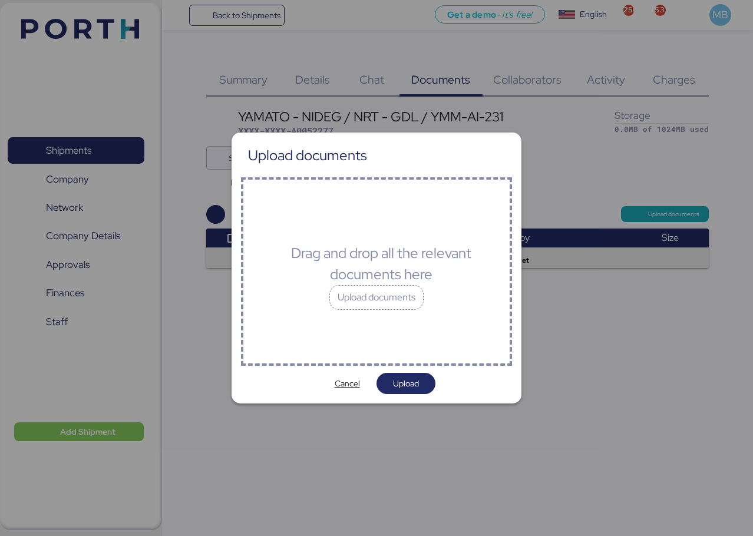
click at [394, 296] on div "Upload documents" at bounding box center [376, 297] width 94 height 25
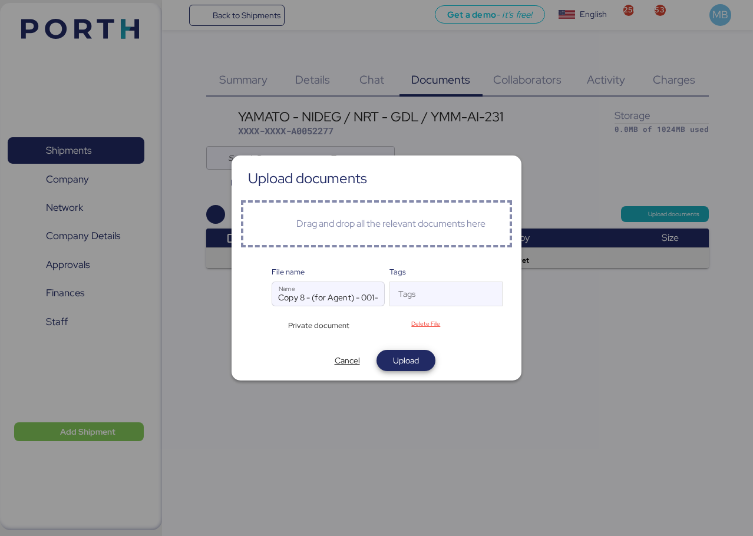
click at [417, 360] on span "Upload" at bounding box center [406, 361] width 26 height 14
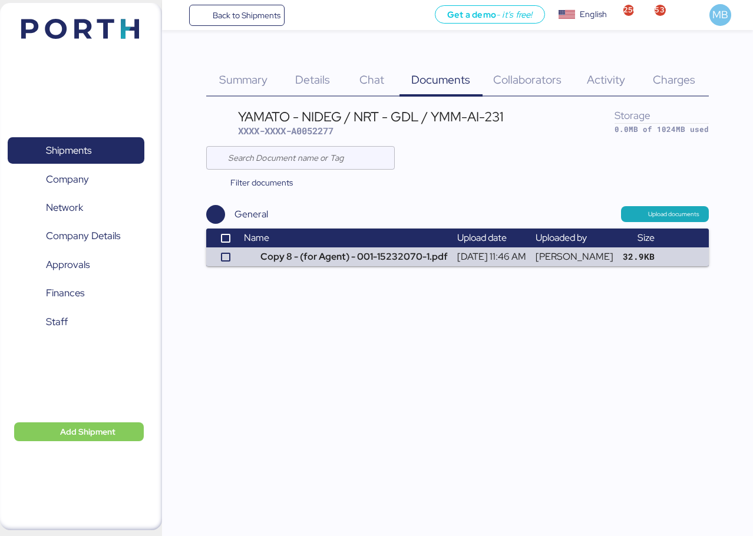
click at [312, 83] on span "Details" at bounding box center [312, 79] width 35 height 15
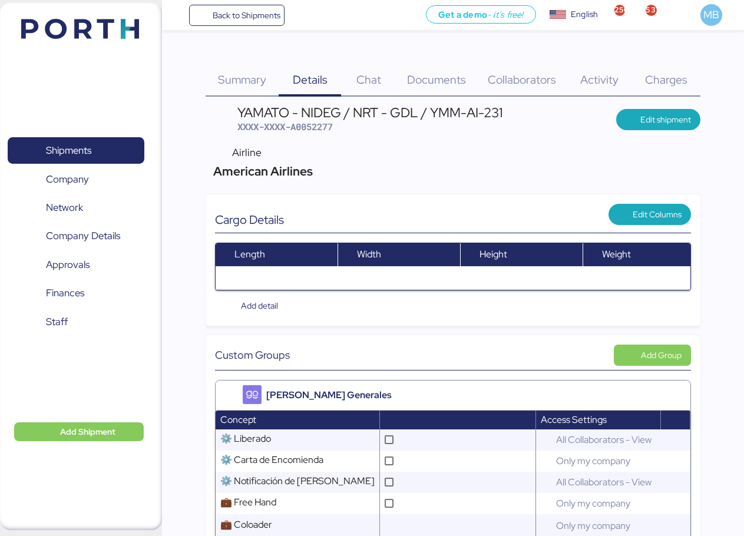
click at [664, 118] on span "Edit shipment" at bounding box center [666, 120] width 51 height 14
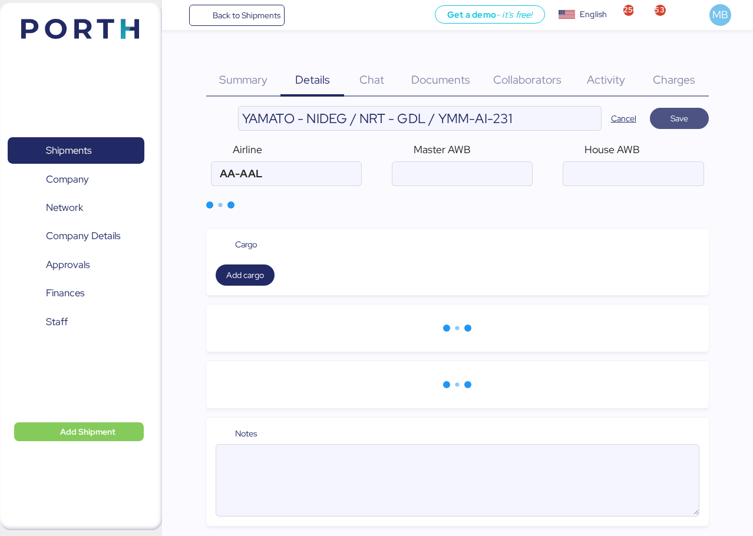
type input "American Airlines"
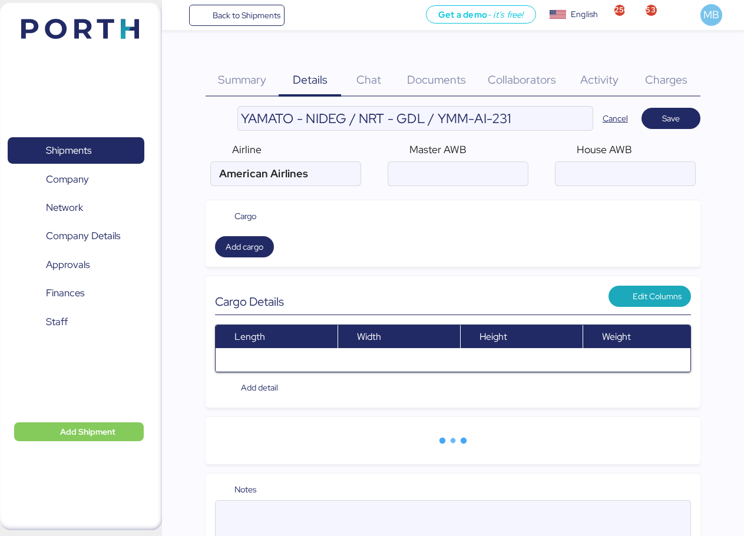
click at [587, 164] on input "air" at bounding box center [626, 174] width 140 height 24
paste input "YTJ61012973"
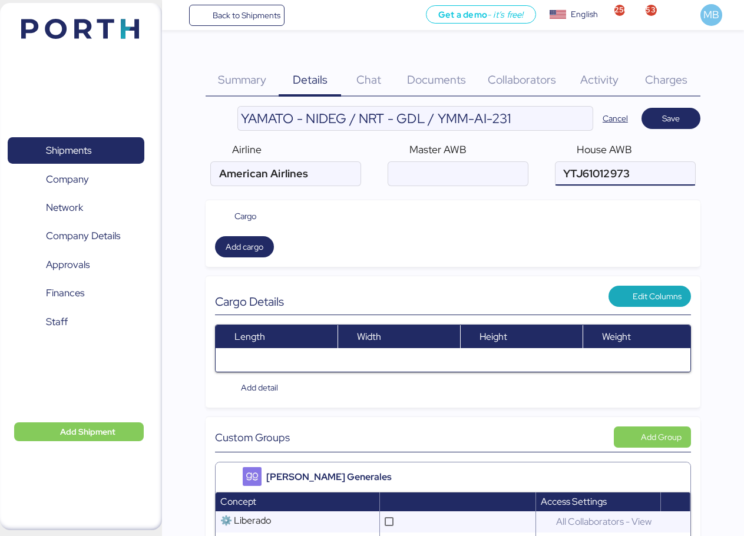
type input "YTJ61012973"
click at [499, 174] on input "air" at bounding box center [458, 174] width 140 height 24
paste input "001-15232070"
type input "001-15232070"
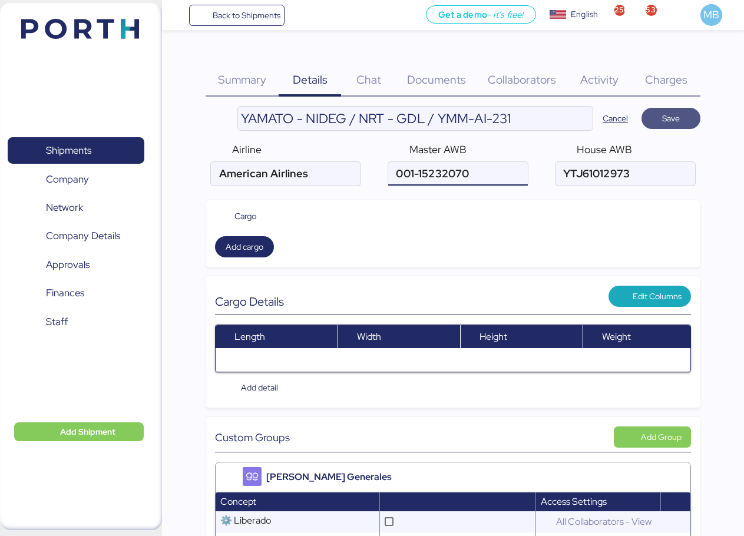
click at [683, 114] on span "Save" at bounding box center [671, 118] width 40 height 17
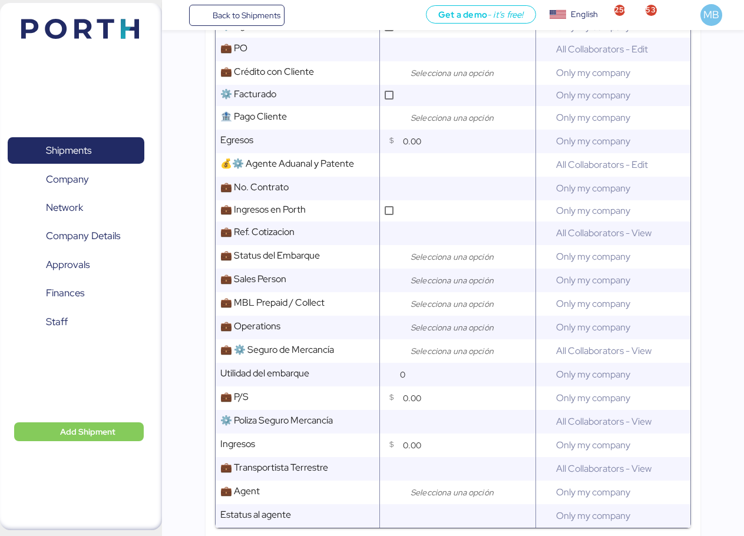
scroll to position [589, 0]
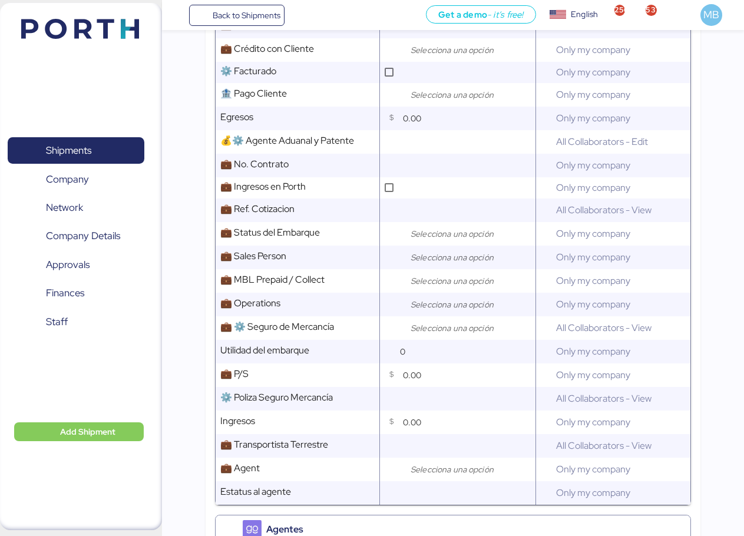
click at [457, 269] on div at bounding box center [468, 258] width 130 height 24
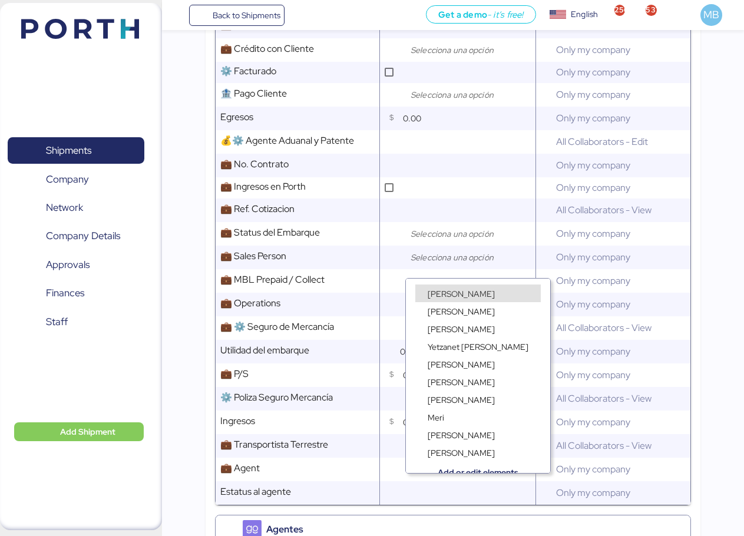
click at [457, 294] on span "[PERSON_NAME]" at bounding box center [461, 294] width 67 height 11
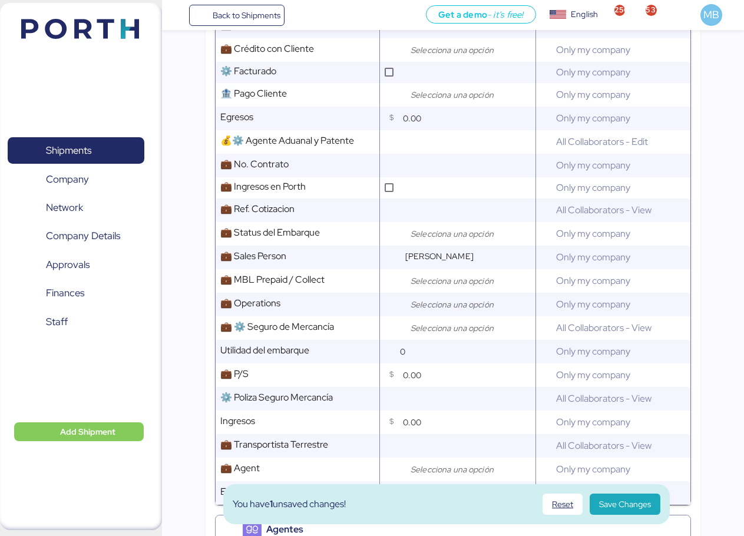
click at [437, 306] on input "search" at bounding box center [470, 305] width 124 height 14
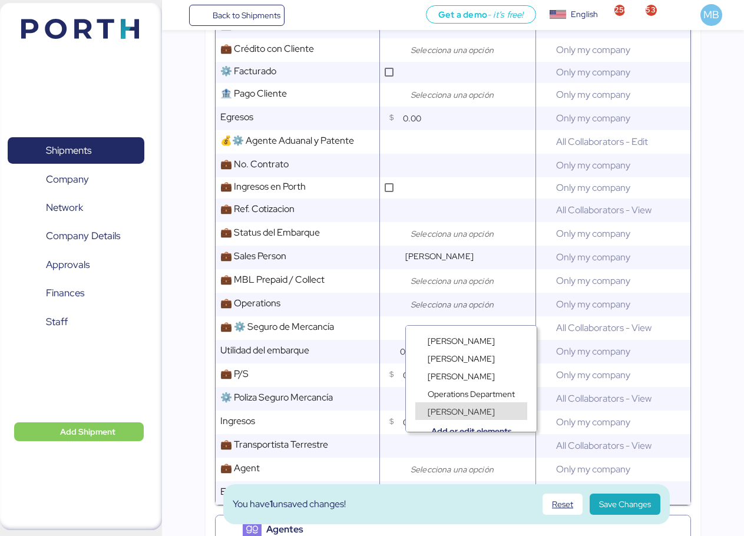
click at [456, 406] on div "[PERSON_NAME]" at bounding box center [461, 412] width 73 height 12
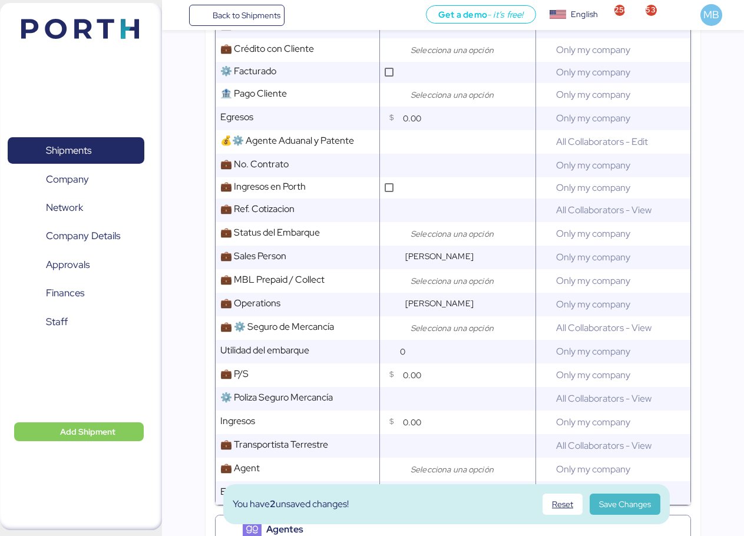
click at [634, 503] on span "Save Changes" at bounding box center [625, 504] width 52 height 14
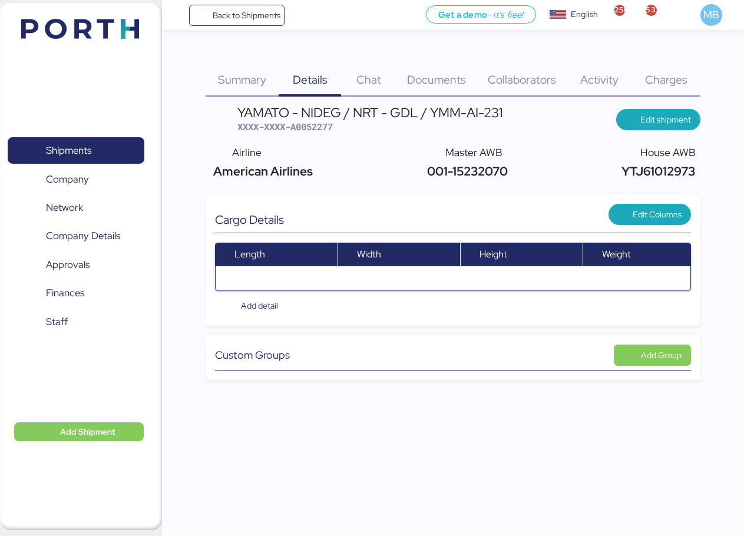
scroll to position [0, 0]
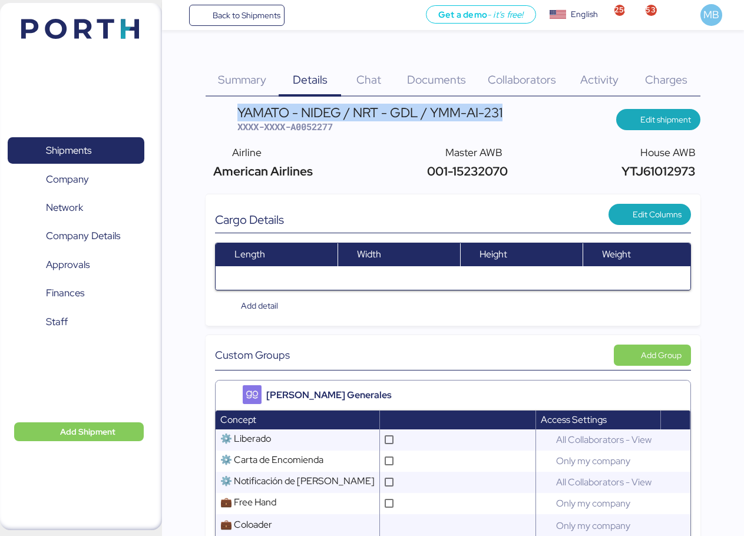
drag, startPoint x: 516, startPoint y: 114, endPoint x: 238, endPoint y: 112, distance: 278.2
click at [238, 112] on header "YAMATO - NIDEG / NRT - GDL / YMM-AI-231 XXXX-XXXX-A0052277 Edit shipment" at bounding box center [453, 120] width 495 height 28
copy div "YAMATO - NIDEG / NRT - GDL / YMM-AI-231"
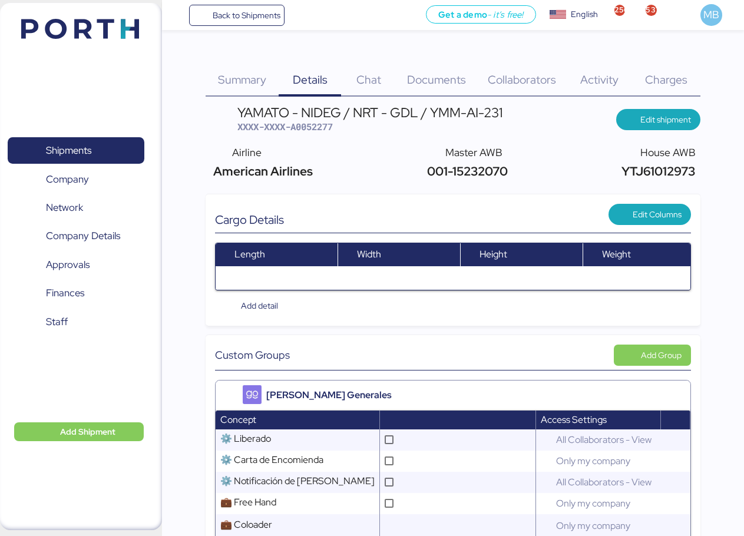
click at [302, 127] on span "XXXX-XXXX-A0052277" at bounding box center [285, 127] width 95 height 12
copy span "A0052277"
drag, startPoint x: 509, startPoint y: 170, endPoint x: 429, endPoint y: 170, distance: 80.2
click at [429, 170] on div "Airline American Airlines Master AWB 001-15232070 House AWB YTJ61012973" at bounding box center [453, 162] width 495 height 45
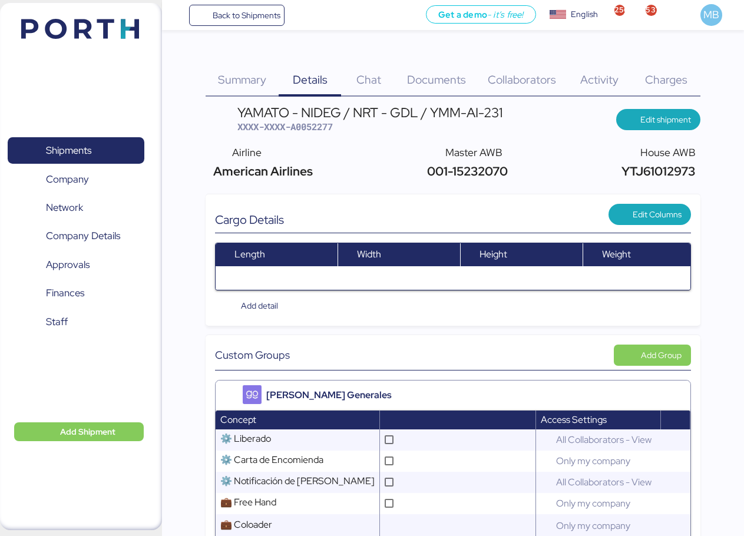
click at [630, 171] on span "YTJ61012973" at bounding box center [657, 171] width 77 height 16
click at [324, 130] on span "XXXX-XXXX-A0052277" at bounding box center [285, 127] width 95 height 12
click at [416, 121] on div "YAMATO - NIDEG / NRT - GDL / YMM-AI-231 XXXX-XXXX-A0052277" at bounding box center [370, 120] width 265 height 28
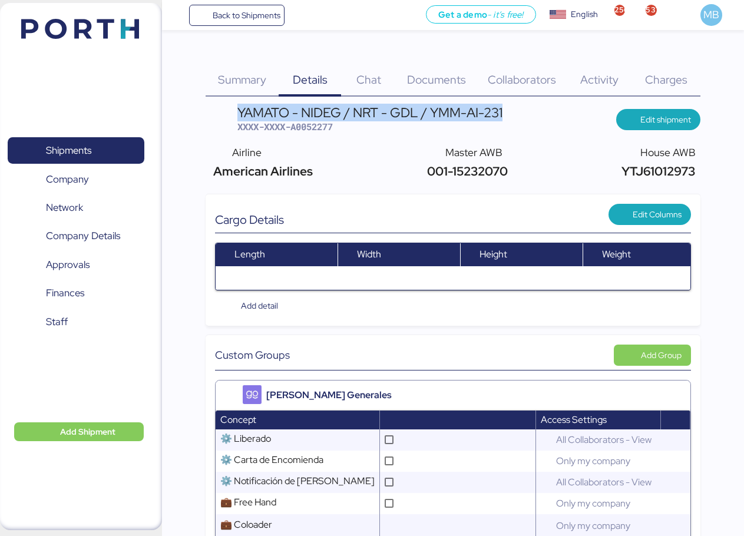
drag, startPoint x: 513, startPoint y: 111, endPoint x: 239, endPoint y: 109, distance: 274.1
click at [239, 109] on header "YAMATO - NIDEG / NRT - GDL / YMM-AI-231 XXXX-XXXX-A0052277 Edit shipment" at bounding box center [453, 120] width 495 height 28
click at [101, 144] on span "Shipments" at bounding box center [75, 150] width 127 height 17
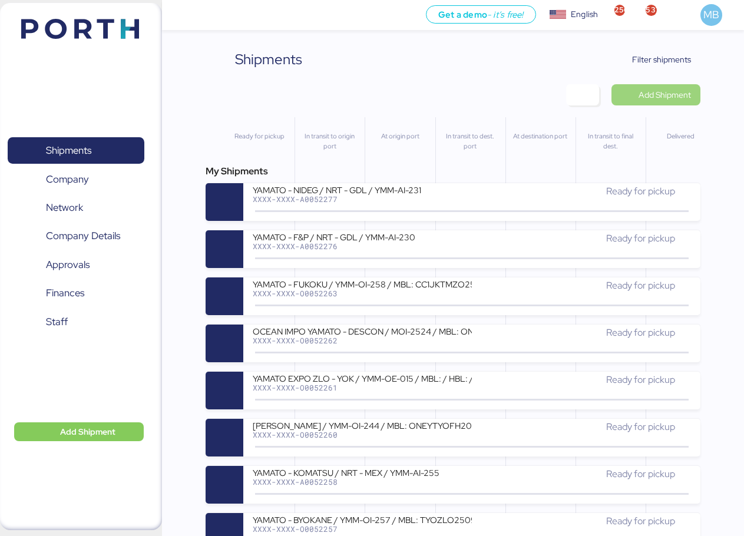
click at [680, 91] on span "Add Shipment" at bounding box center [665, 95] width 52 height 14
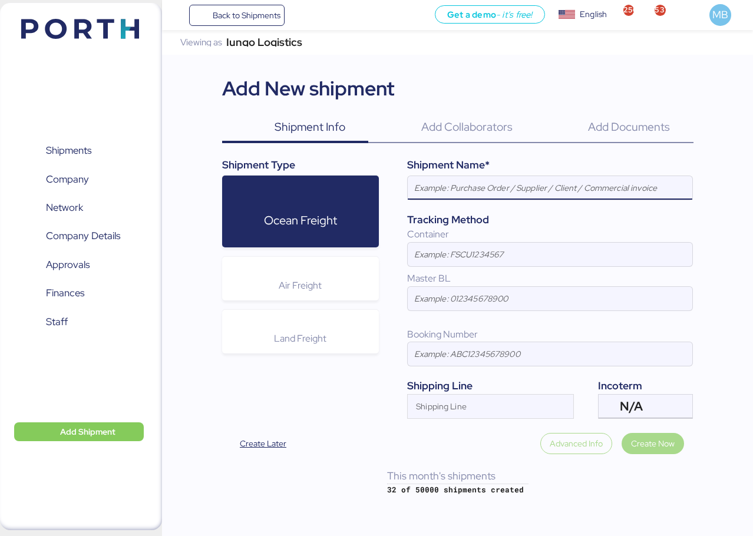
click at [342, 282] on div "Air Freight" at bounding box center [300, 279] width 157 height 44
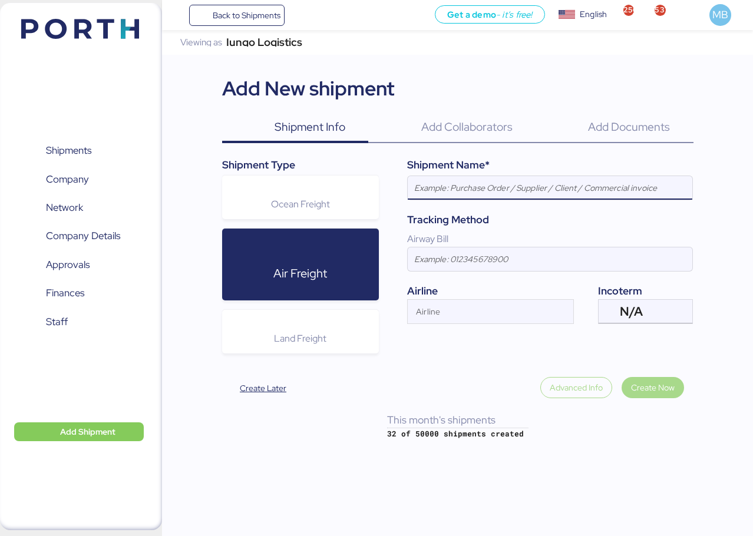
click at [509, 193] on input at bounding box center [550, 188] width 285 height 24
paste input "YAMATO - NIDEG / NRT - GDL / YMM-AI-231"
type input "YAMATO - NIDEG / NRT - GDL / YMM-AI-231"
click at [661, 317] on div "N/A" at bounding box center [644, 312] width 49 height 24
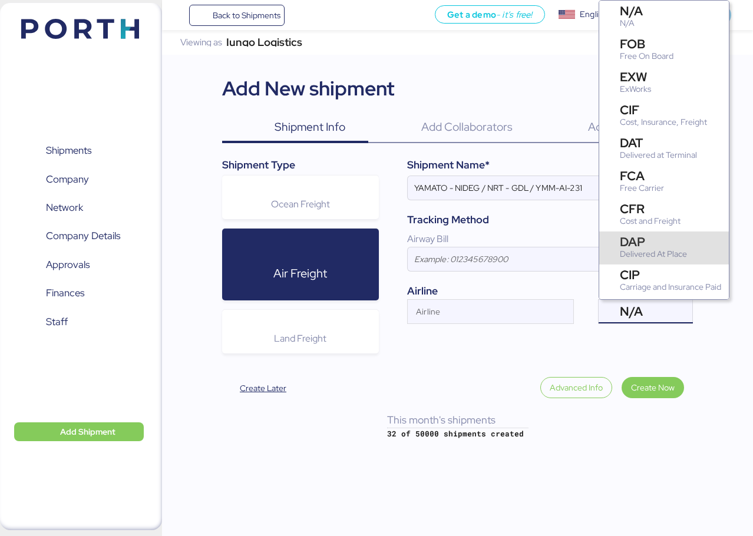
click at [667, 249] on div "Delivered At Place" at bounding box center [653, 254] width 67 height 12
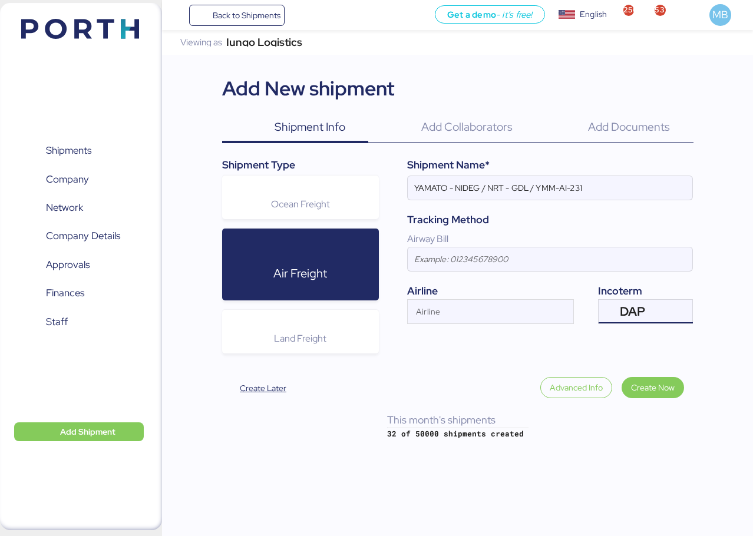
click at [523, 306] on div "Airline" at bounding box center [480, 312] width 144 height 24
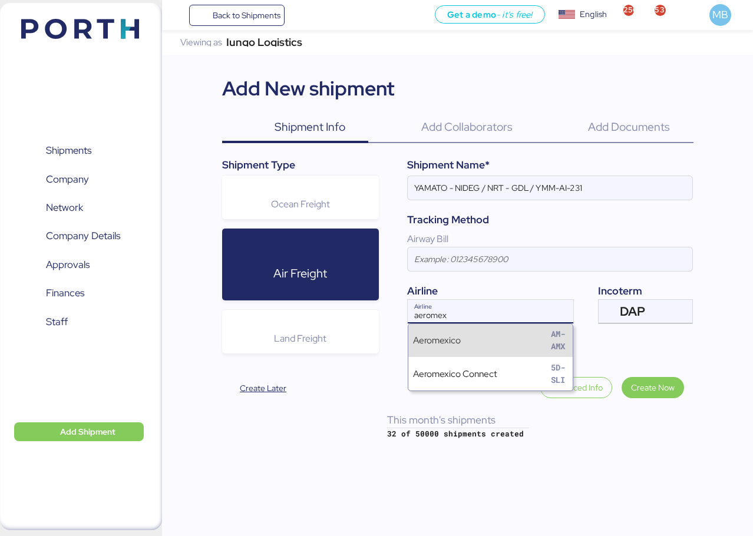
type input "aeromex"
click at [490, 353] on div "Aeromexico AM-AMX" at bounding box center [490, 341] width 164 height 34
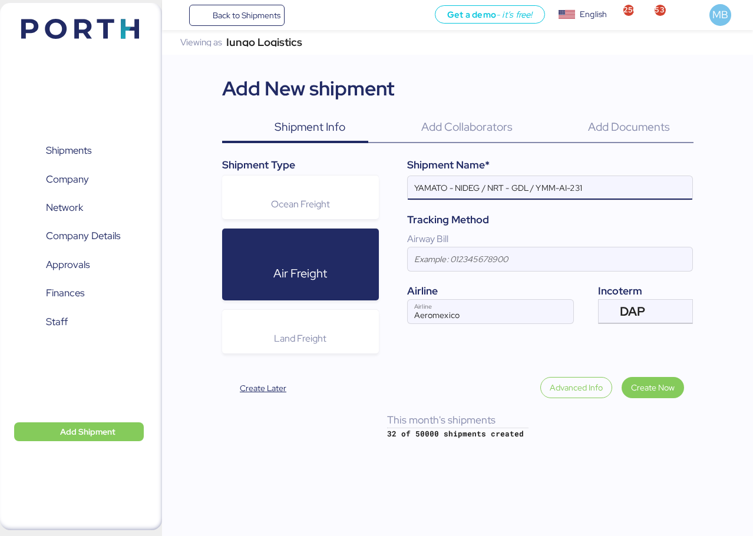
click at [473, 186] on input "YAMATO - NIDEG / NRT - GDL / YMM-AI-231" at bounding box center [550, 188] width 285 height 24
paste input "SHIBAURA"
click at [619, 188] on input "YAMATO - SHIBAURA / NRT - GDL / YMM-AI-231" at bounding box center [550, 188] width 285 height 24
paste input "YMM-AI-222"
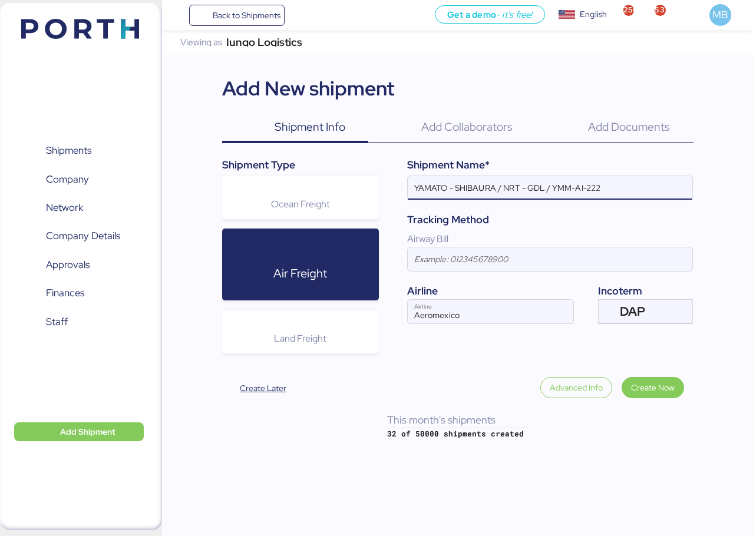
type input "YAMATO - SHIBAURA / NRT - GDL / YMM-AI-222"
click at [666, 388] on span "Create Now" at bounding box center [653, 388] width 44 height 14
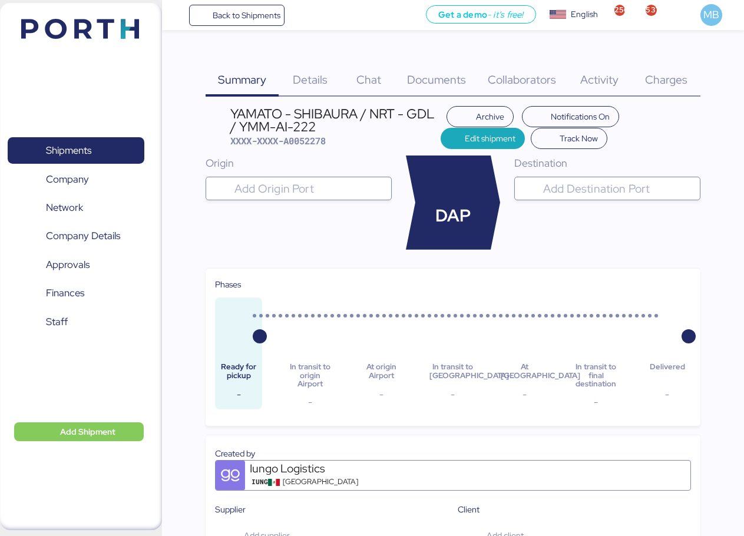
click at [334, 192] on input "search" at bounding box center [309, 189] width 154 height 14
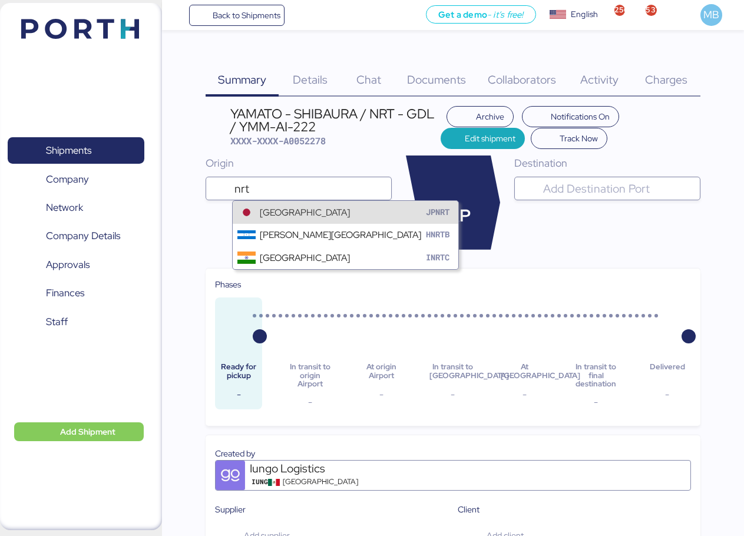
type input "nrt"
click at [322, 214] on div "[GEOGRAPHIC_DATA]" at bounding box center [305, 213] width 90 height 14
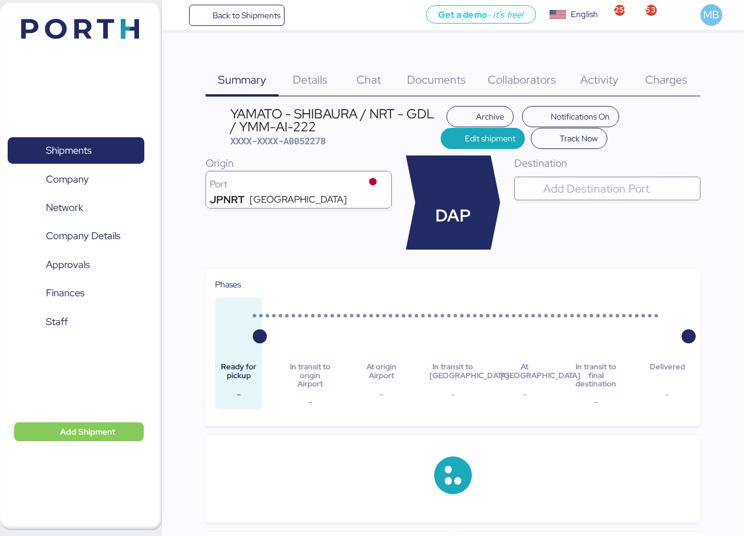
click at [589, 187] on input "search" at bounding box center [618, 189] width 154 height 14
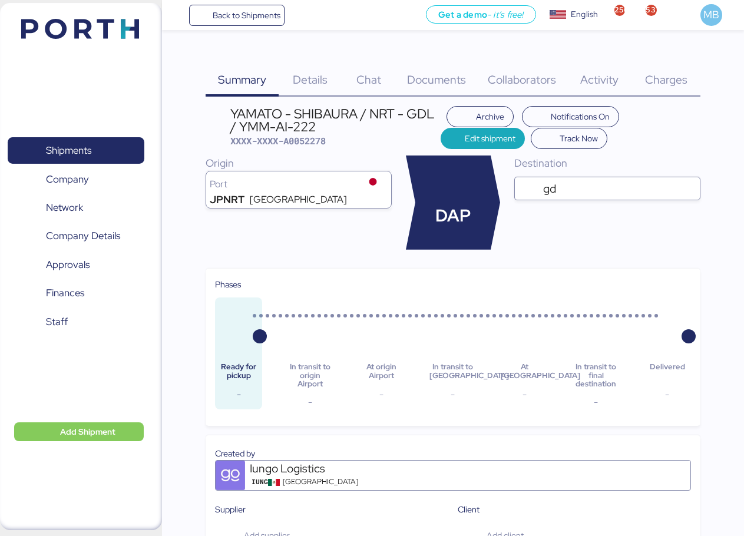
type input "gdl"
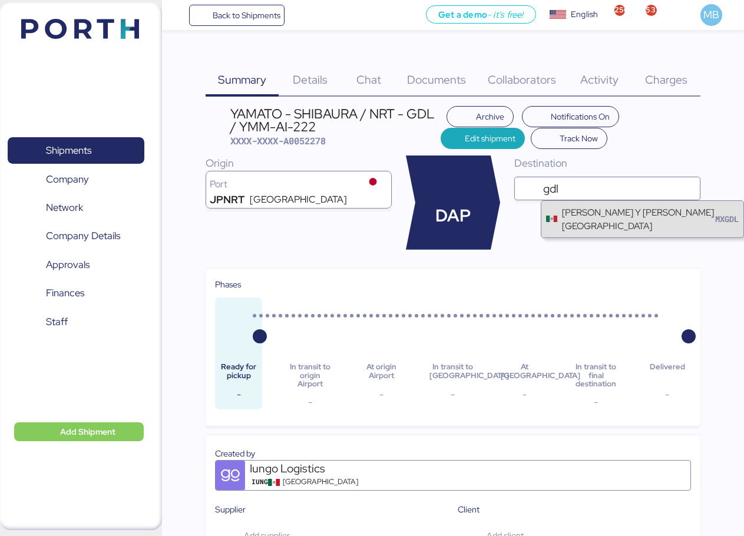
click at [598, 219] on div "[PERSON_NAME] Y [PERSON_NAME][GEOGRAPHIC_DATA]" at bounding box center [638, 219] width 153 height 27
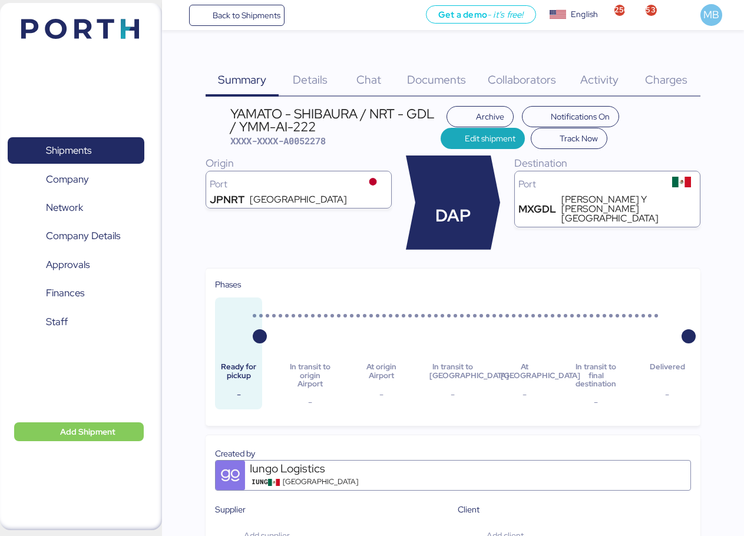
click at [323, 77] on span "Details" at bounding box center [310, 79] width 35 height 15
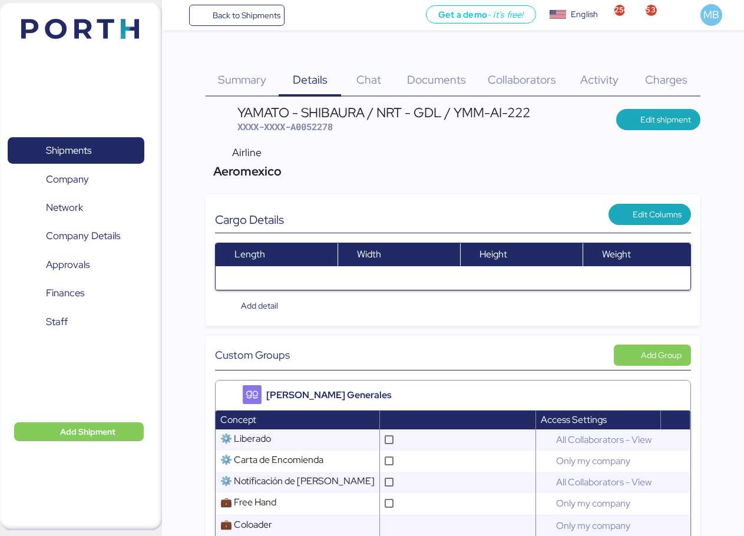
click at [637, 118] on span "Edit shipment" at bounding box center [658, 119] width 65 height 17
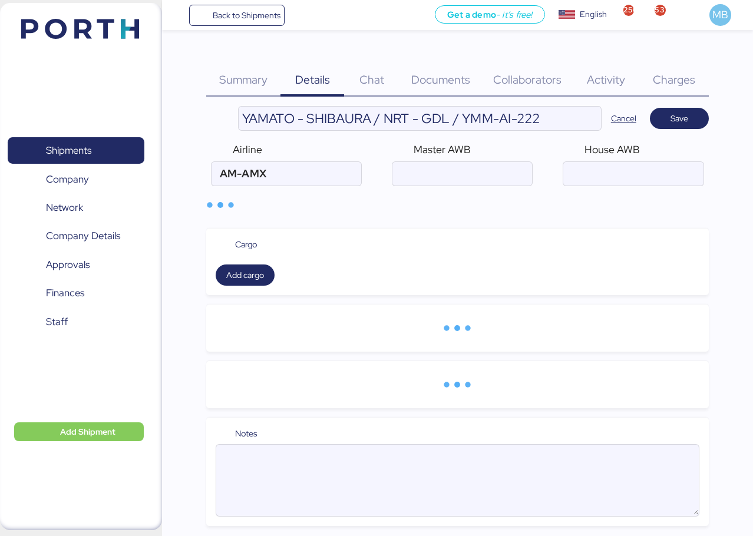
type input "Aeromexico"
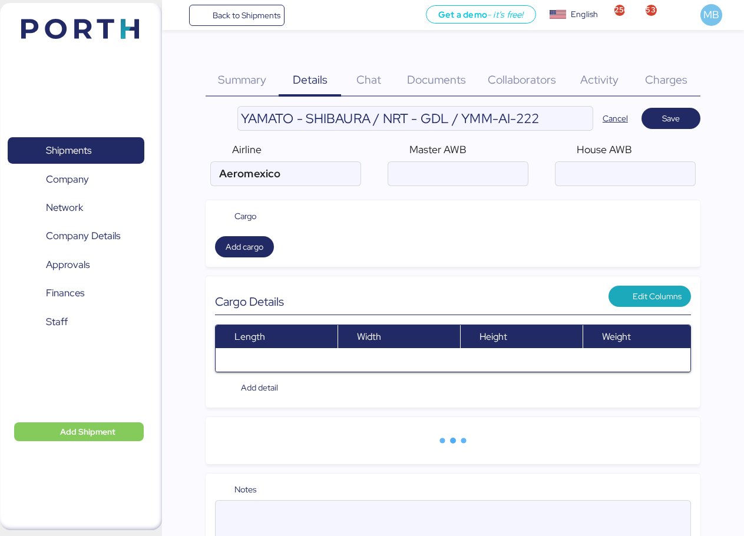
click at [652, 161] on div "House AWB" at bounding box center [625, 164] width 141 height 44
click at [647, 167] on input "air" at bounding box center [626, 174] width 140 height 24
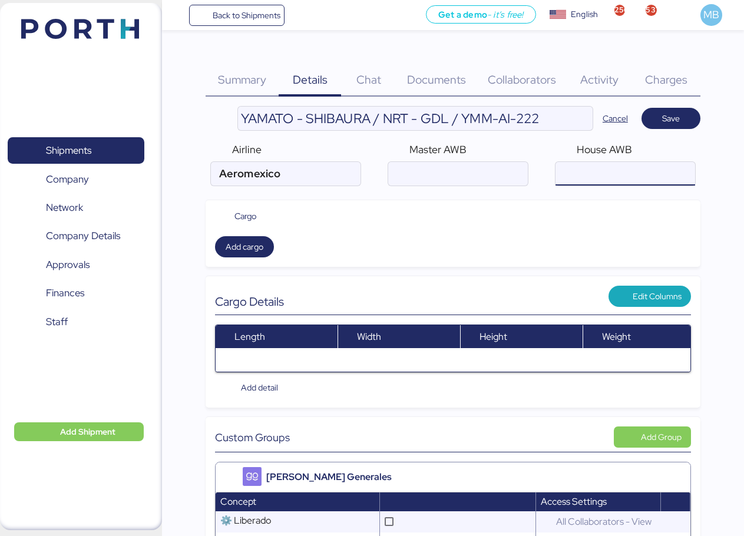
paste input "YTJ11006001"
type input "YTJ11006001"
click at [467, 167] on input "air" at bounding box center [458, 174] width 140 height 24
paste input "139-48695323"
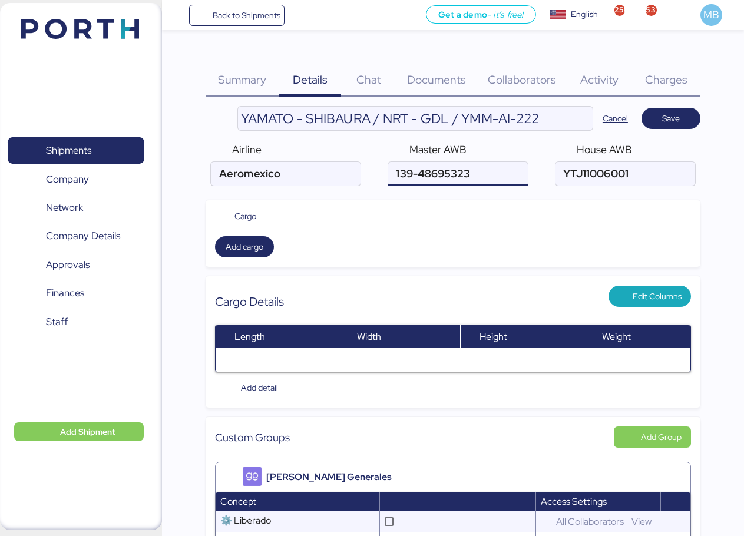
type input "139-48695323"
click at [698, 116] on span "Save" at bounding box center [671, 118] width 59 height 21
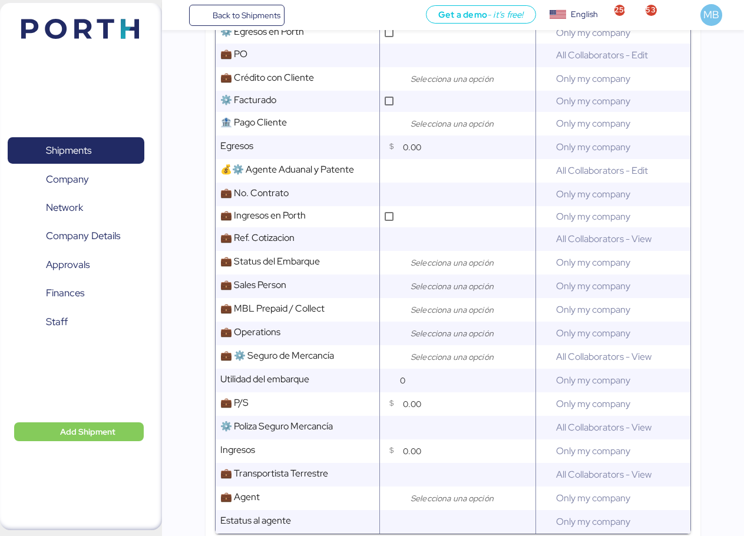
scroll to position [589, 0]
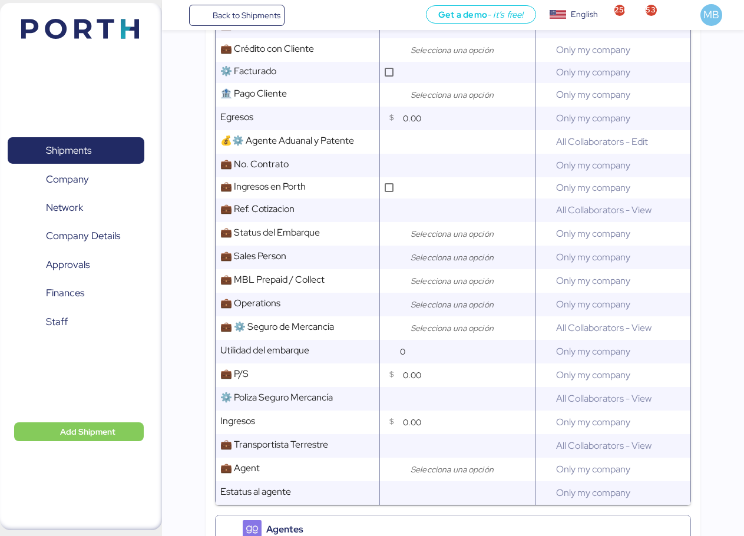
click at [462, 265] on input "search" at bounding box center [470, 258] width 124 height 14
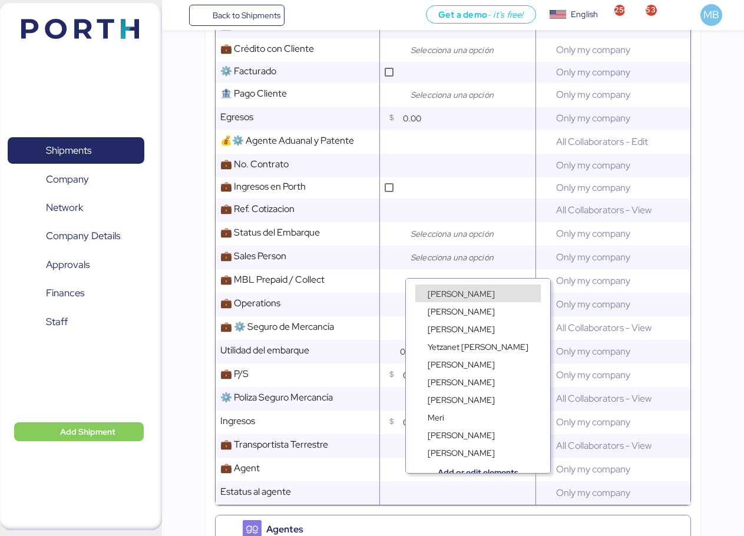
click at [445, 289] on span "[PERSON_NAME]" at bounding box center [461, 294] width 67 height 11
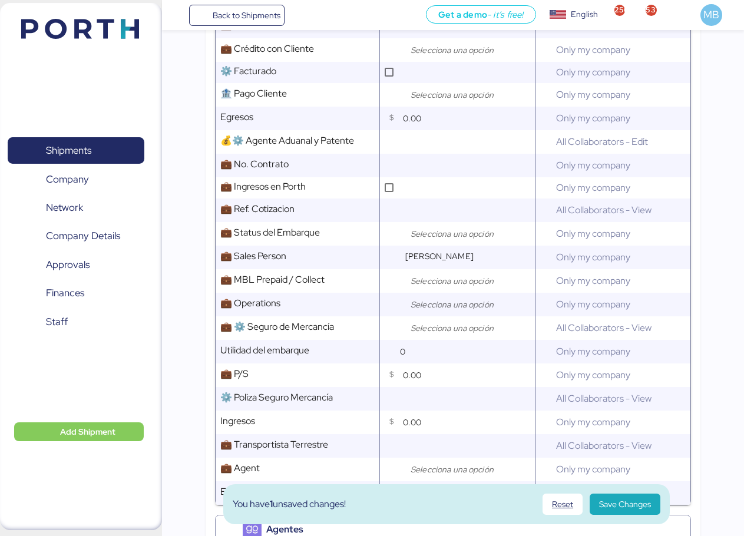
click at [436, 305] on div at bounding box center [468, 305] width 130 height 24
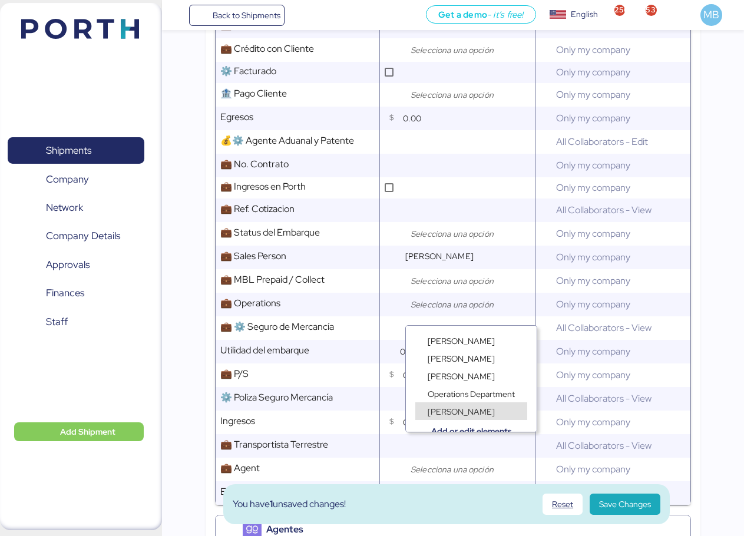
click at [449, 407] on span "[PERSON_NAME]" at bounding box center [461, 412] width 67 height 11
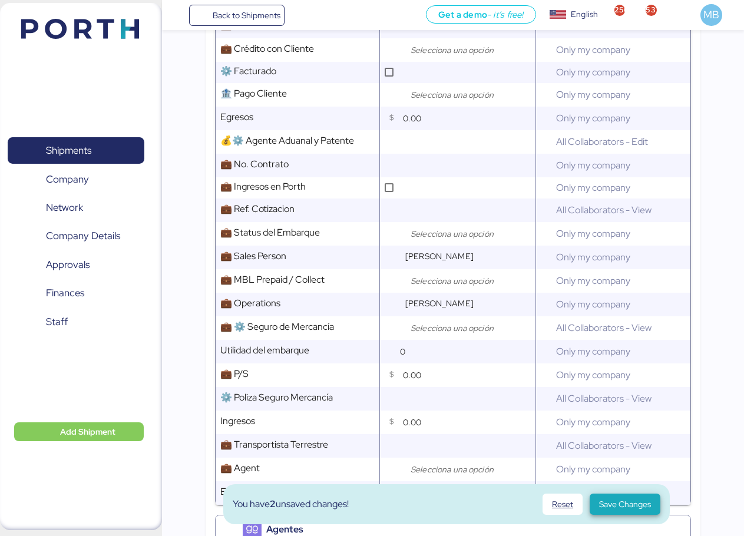
click at [621, 501] on span "Save Changes" at bounding box center [625, 504] width 52 height 14
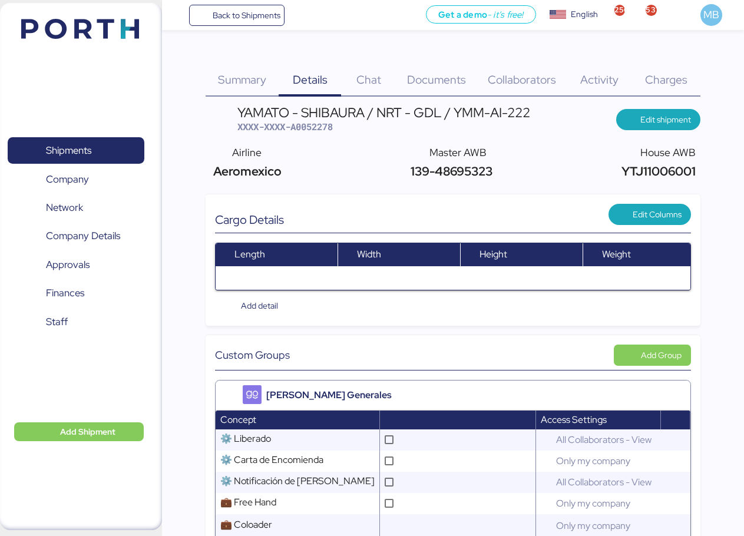
click at [438, 81] on span "Documents" at bounding box center [436, 79] width 59 height 15
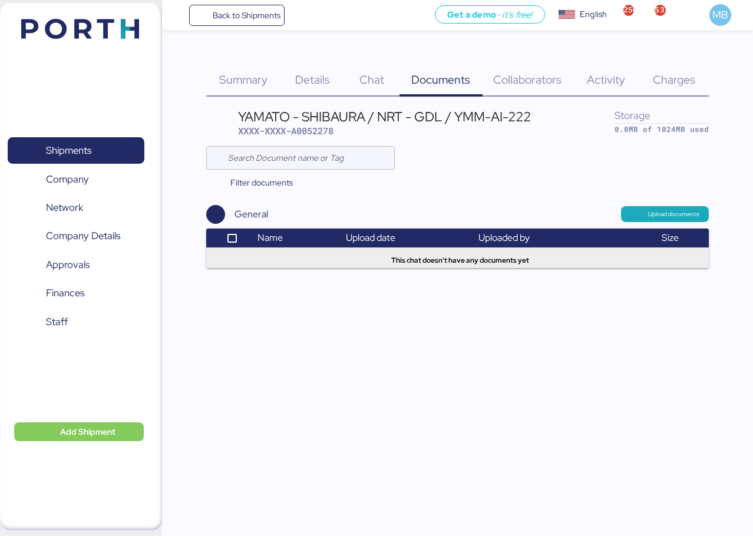
click at [674, 220] on span "Upload documents" at bounding box center [665, 213] width 88 height 15
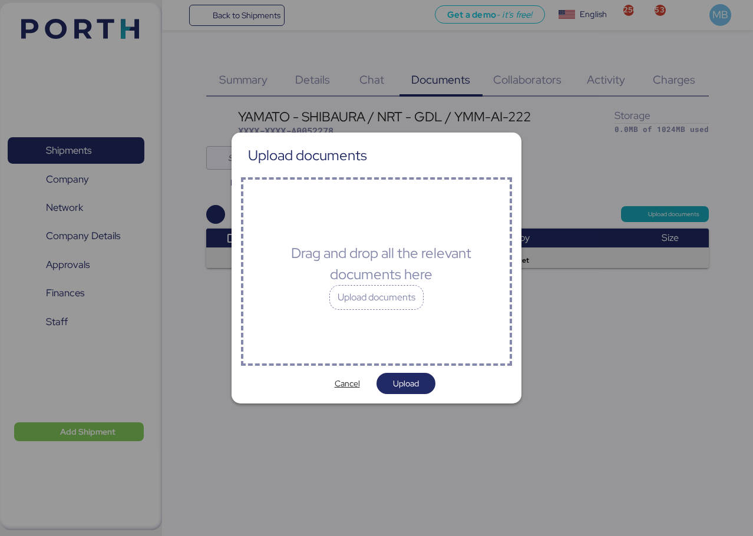
click at [387, 303] on div "Upload documents" at bounding box center [376, 297] width 94 height 25
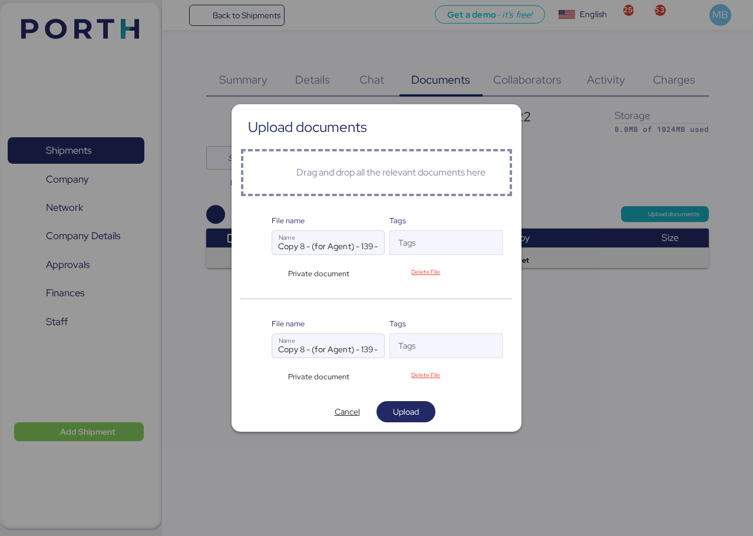
click at [418, 410] on span "Upload" at bounding box center [406, 412] width 26 height 14
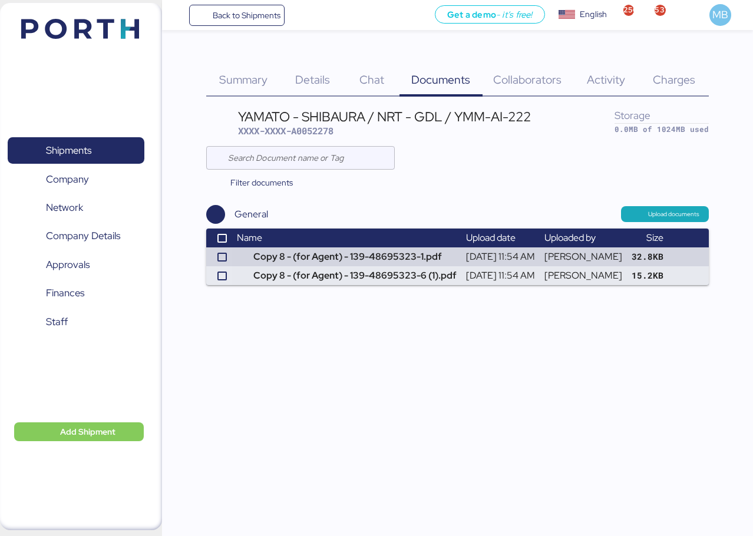
click at [254, 78] on span "Summary" at bounding box center [243, 79] width 48 height 15
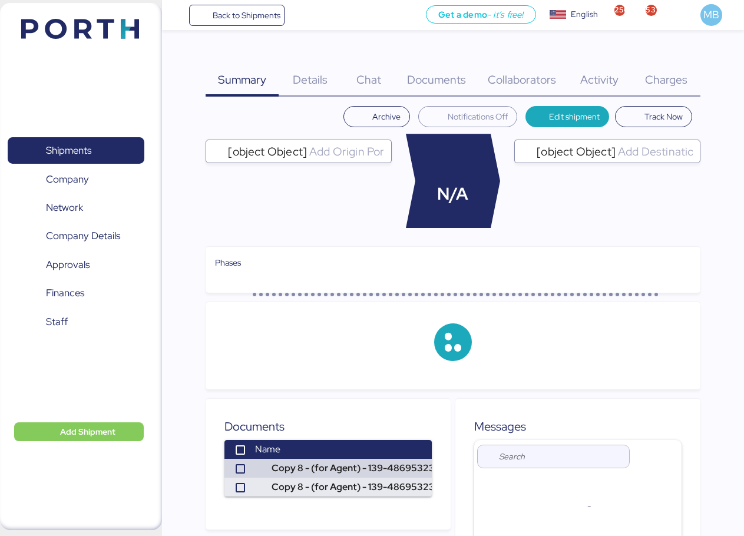
click at [317, 83] on span "Details" at bounding box center [310, 79] width 35 height 15
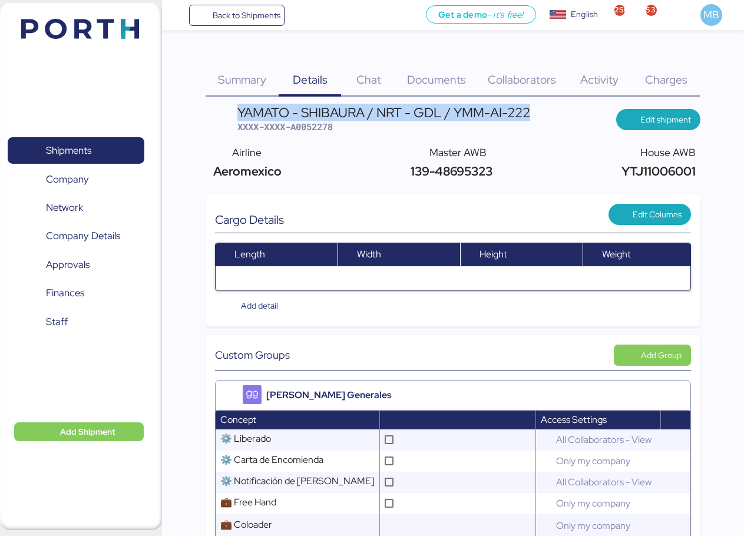
drag, startPoint x: 510, startPoint y: 111, endPoint x: 232, endPoint y: 114, distance: 278.2
click at [232, 114] on header "YAMATO - SHIBAURA / NRT - GDL / YMM-AI-222 XXXX-XXXX-A0052278 Edit shipment" at bounding box center [453, 120] width 495 height 28
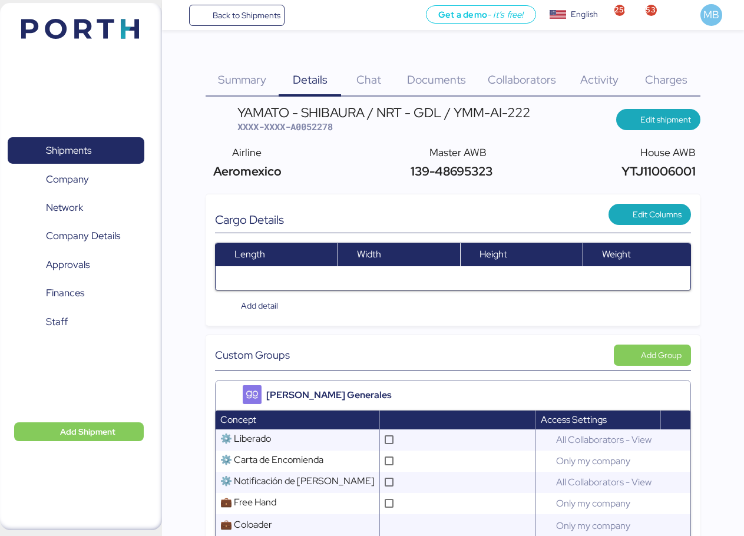
click at [316, 128] on span "XXXX-XXXX-A0052278" at bounding box center [285, 127] width 95 height 12
drag, startPoint x: 476, startPoint y: 172, endPoint x: 411, endPoint y: 169, distance: 64.9
click at [411, 169] on div "Airline Aeromexico Master AWB 139-48695323 House AWB YTJ11006001" at bounding box center [453, 162] width 495 height 45
click at [642, 172] on span "YTJ11006001" at bounding box center [657, 171] width 77 height 16
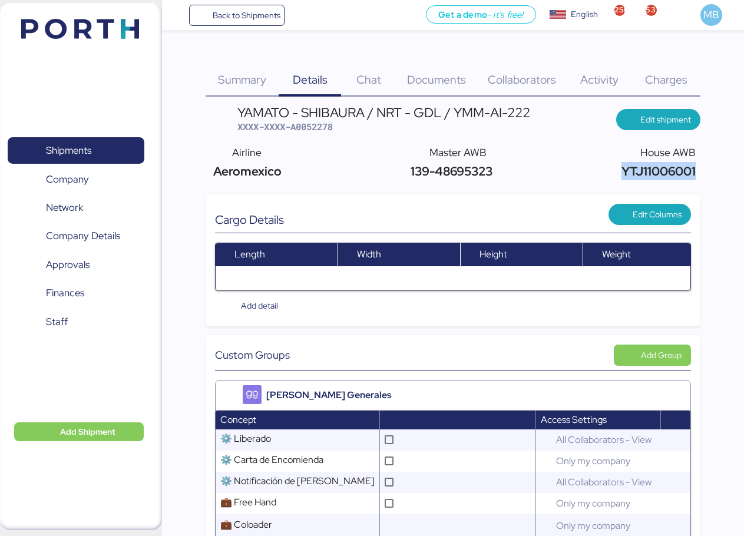
click at [642, 172] on span "YTJ11006001" at bounding box center [657, 171] width 77 height 16
click at [315, 131] on span "XXXX-XXXX-A0052278" at bounding box center [285, 127] width 95 height 12
